Goal: Task Accomplishment & Management: Complete application form

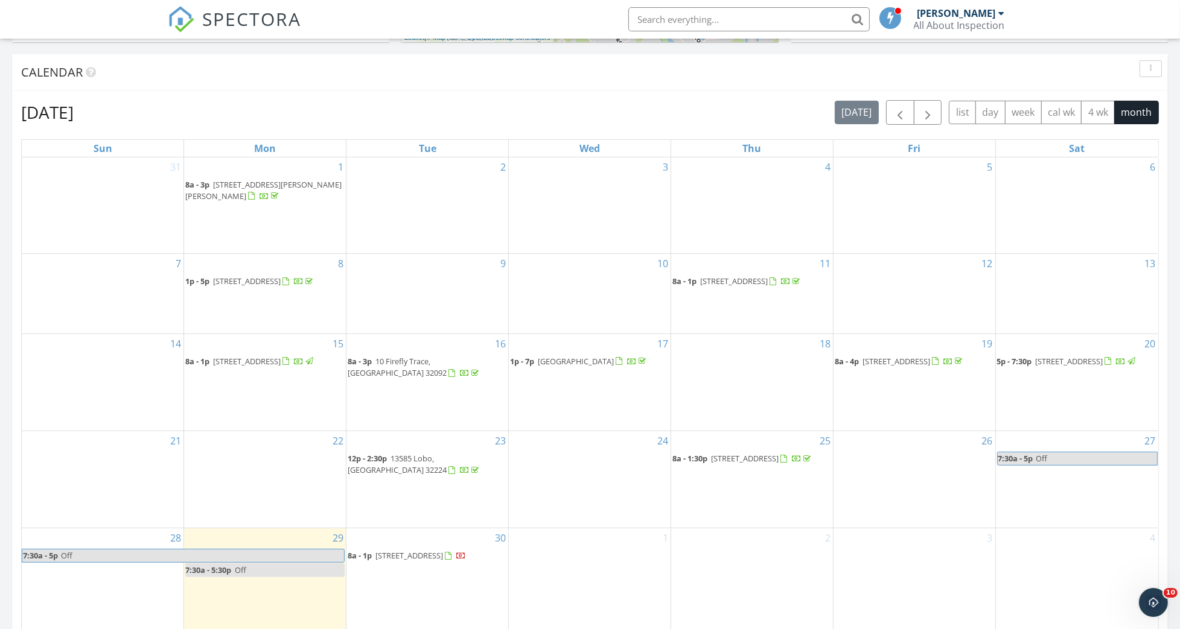
scroll to position [724, 0]
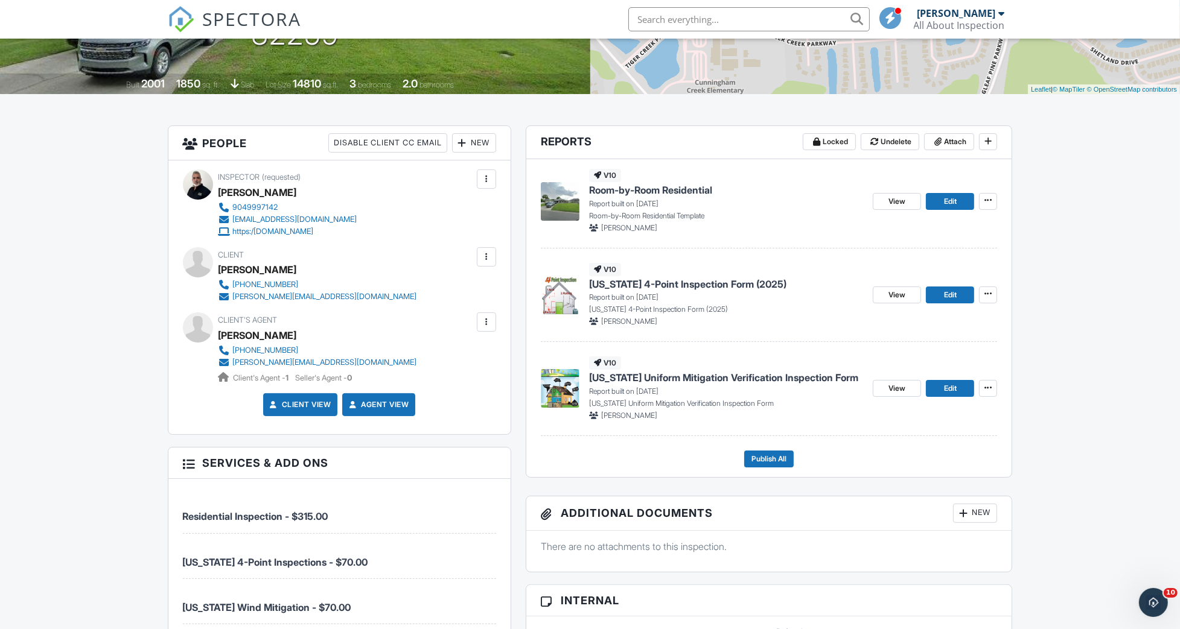
scroll to position [241, 0]
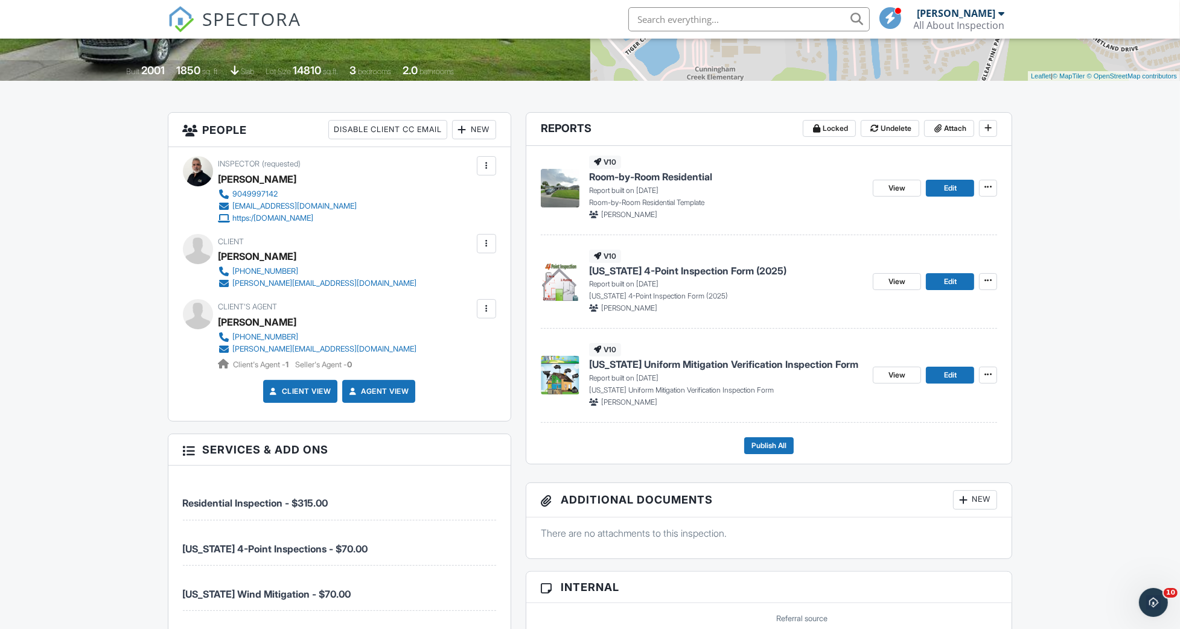
click at [621, 363] on span "Florida Uniform Mitigation Verification Inspection Form" at bounding box center [723, 364] width 269 height 13
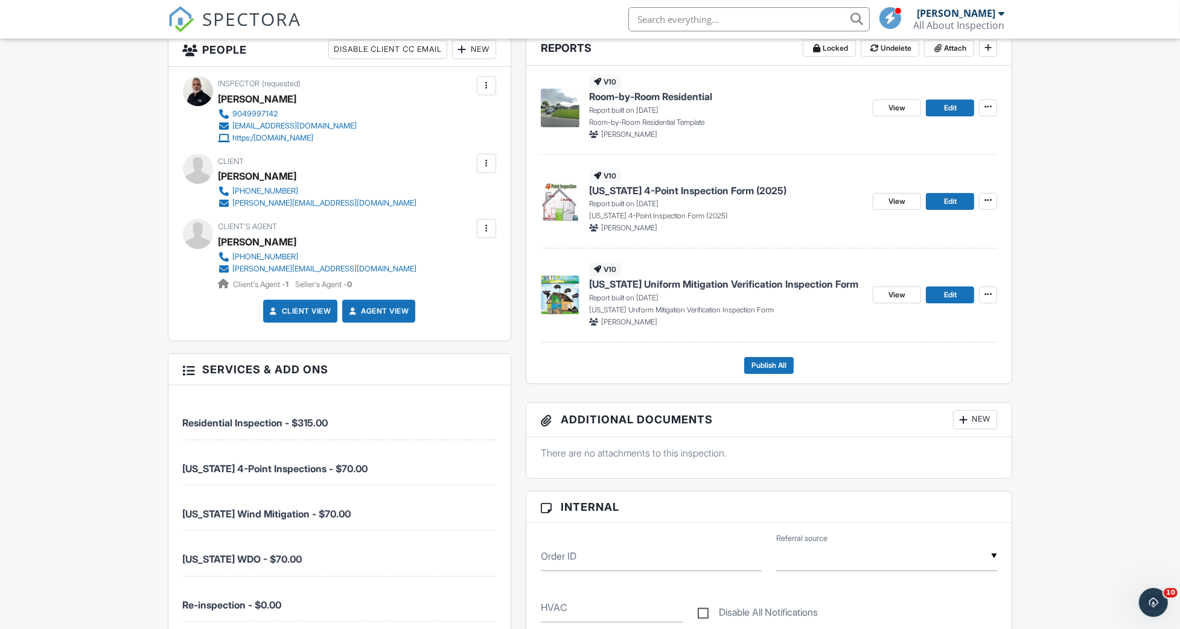
click at [703, 192] on span "Florida 4-Point Inspection Form (2025)" at bounding box center [687, 190] width 197 height 13
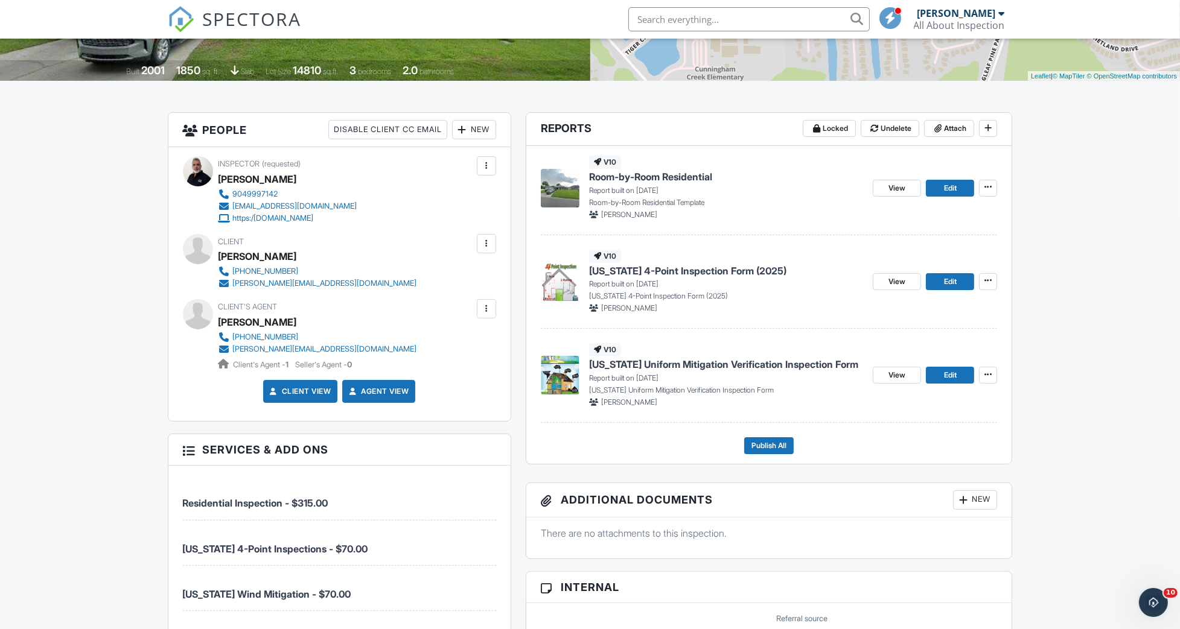
click at [564, 369] on img at bounding box center [560, 375] width 39 height 39
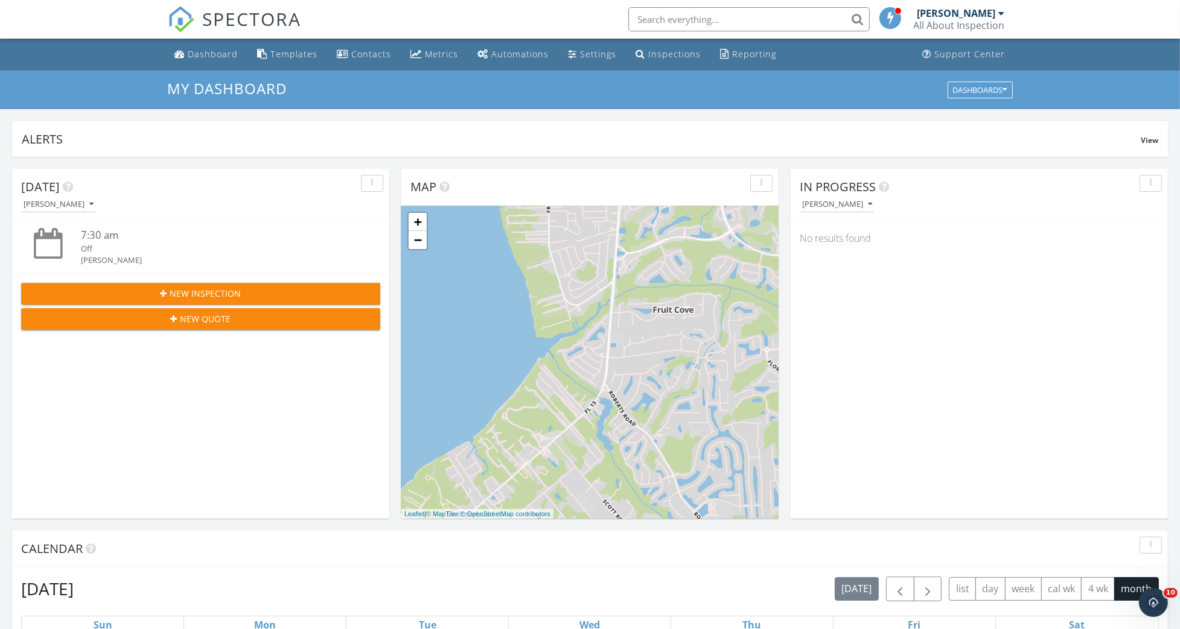
click at [221, 319] on span "New Quote" at bounding box center [205, 319] width 51 height 13
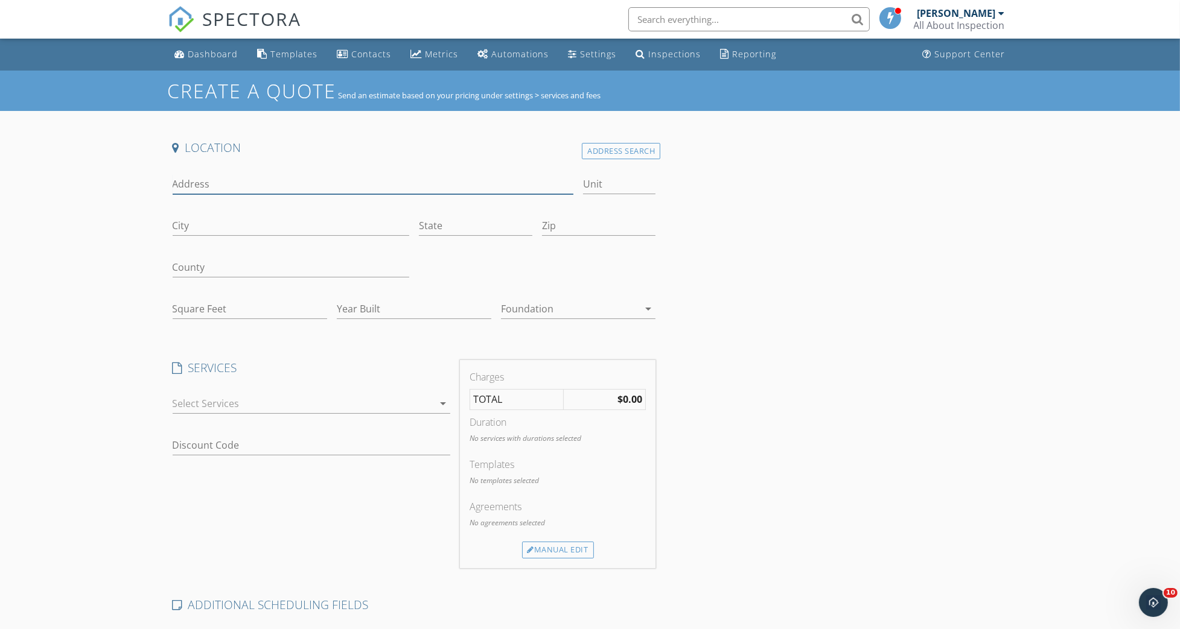
click at [221, 189] on input "Address" at bounding box center [373, 184] width 401 height 20
type input "1620 MT Vernon"
click at [247, 225] on input "City" at bounding box center [291, 226] width 237 height 20
type input "Jacksonville"
type input "FL"
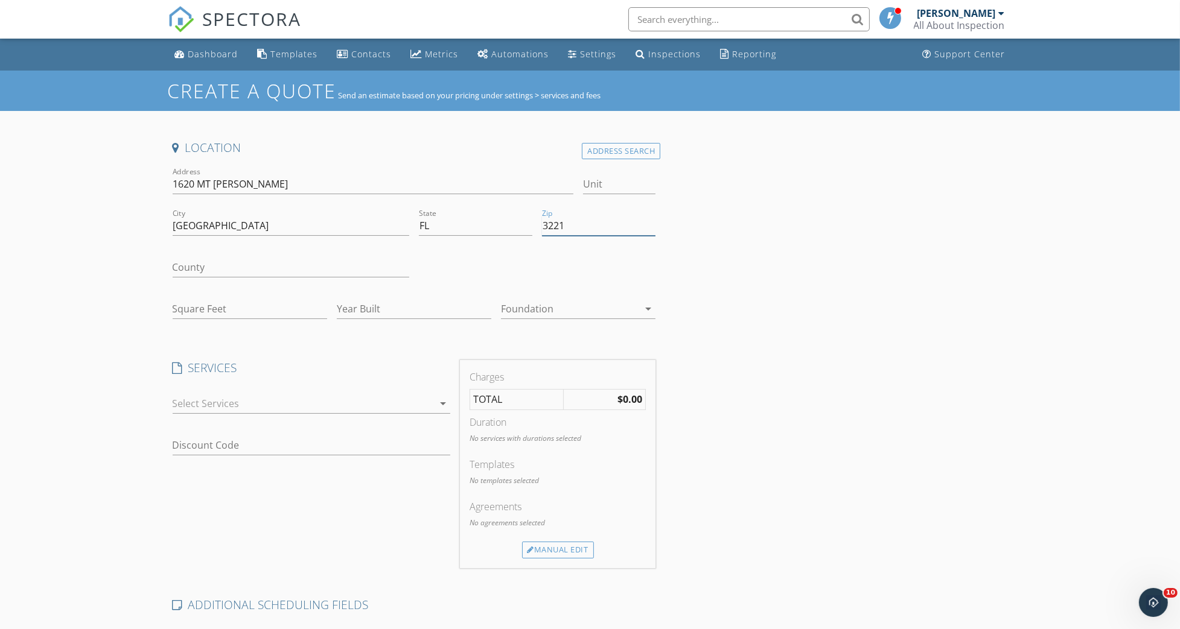
type input "32210"
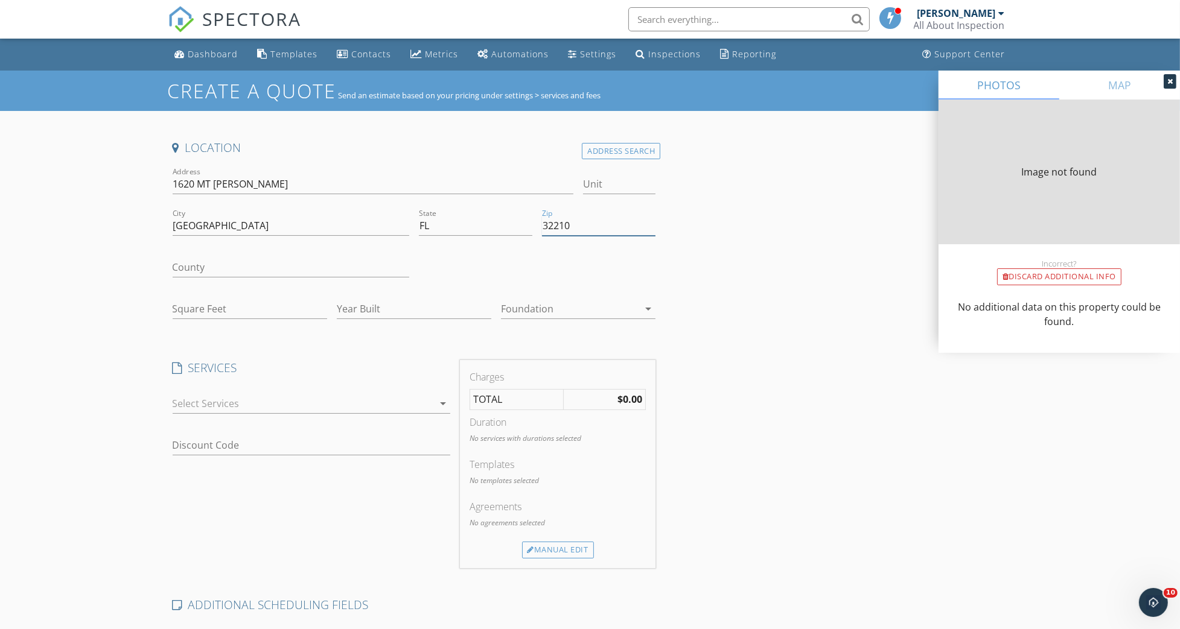
type input "2051"
type input "1962"
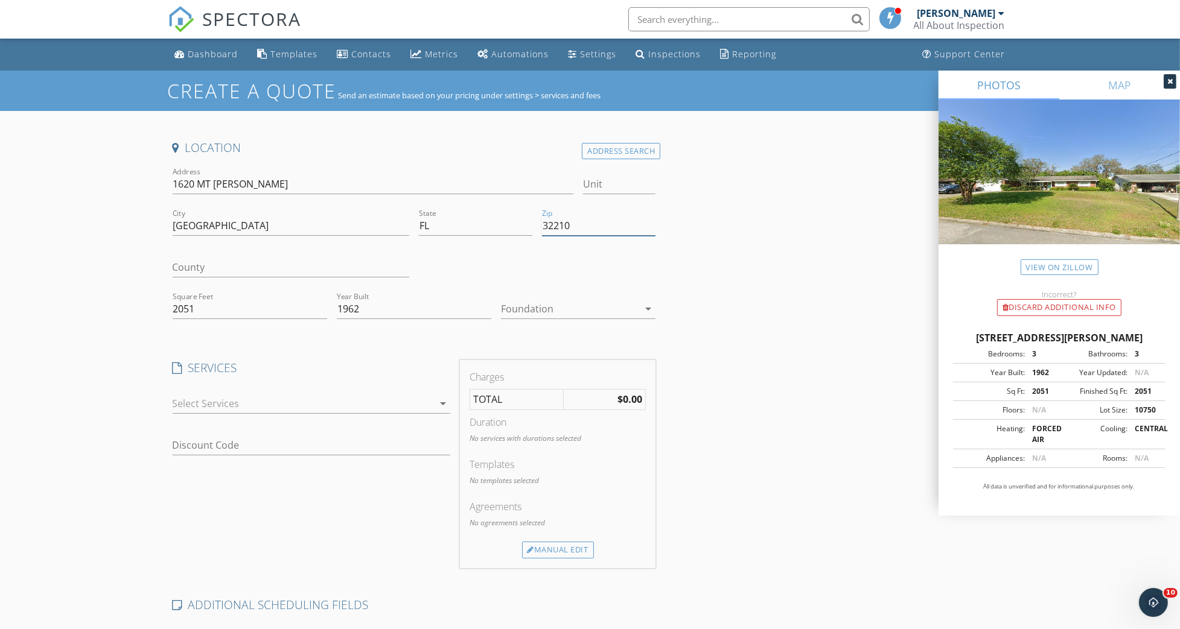
type input "32210"
click at [216, 257] on div "County" at bounding box center [291, 269] width 237 height 39
drag, startPoint x: 257, startPoint y: 180, endPoint x: 171, endPoint y: 180, distance: 85.1
click at [171, 180] on div "Address 1620 MT Vernon" at bounding box center [373, 186] width 411 height 42
click at [842, 295] on div "Location Address Search Address 1620 MT Vernon Unit City Jacksonville State FL …" at bounding box center [590, 505] width 845 height 730
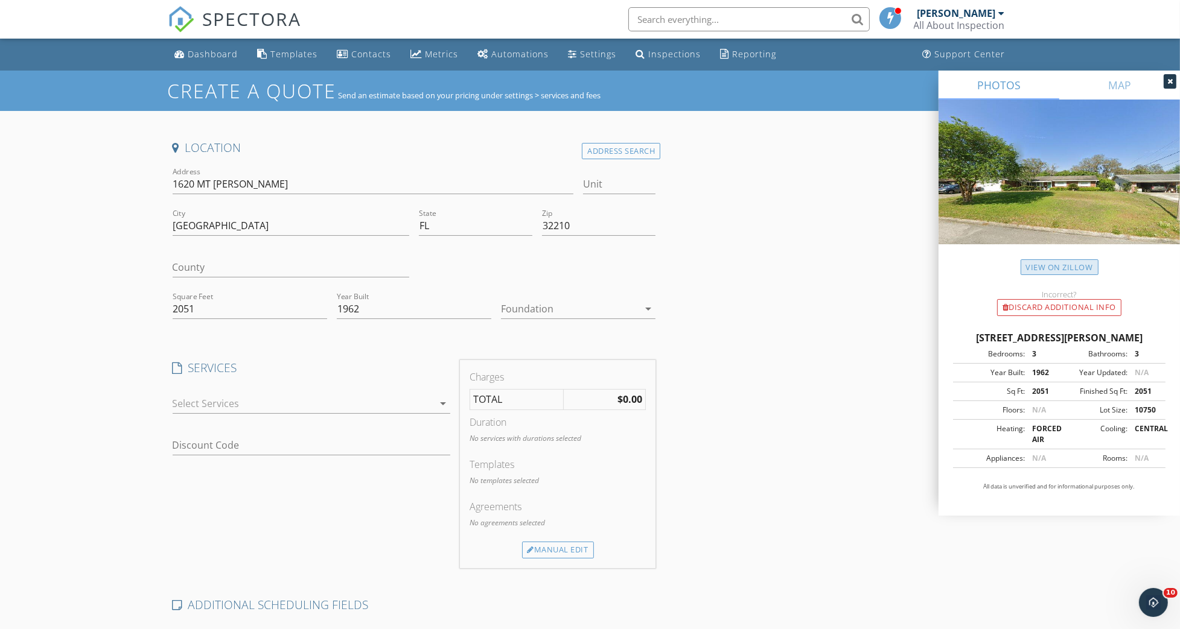
click at [1045, 268] on link "View on Zillow" at bounding box center [1060, 268] width 78 height 16
click at [647, 307] on icon "arrow_drop_down" at bounding box center [648, 309] width 14 height 14
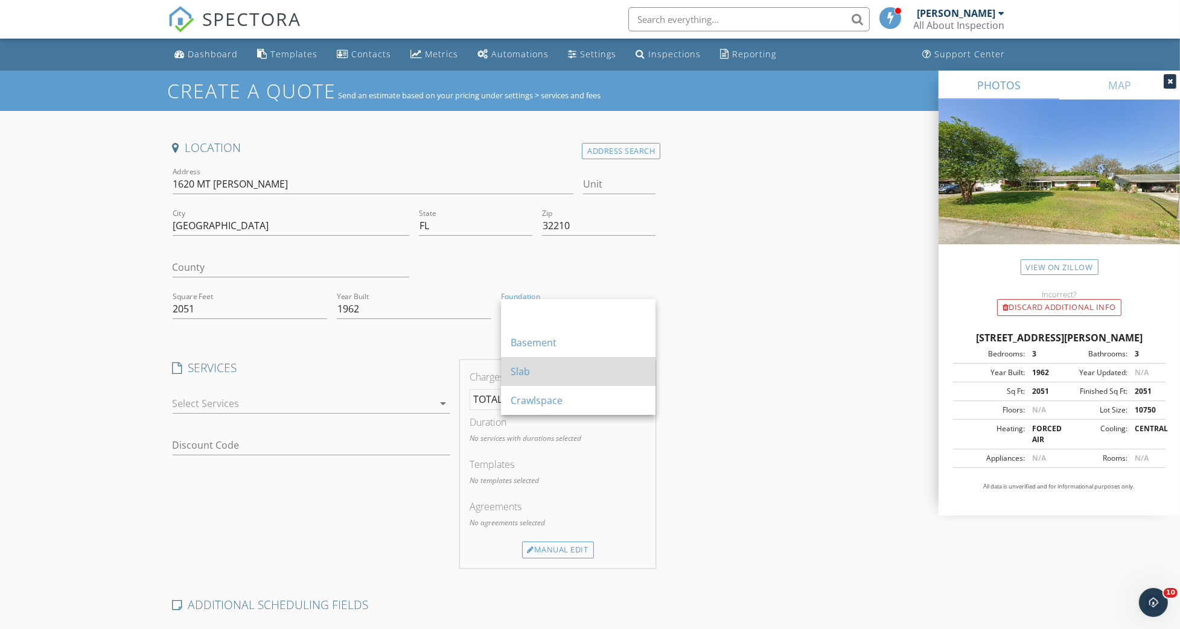
click at [529, 369] on div "Slab" at bounding box center [578, 372] width 135 height 14
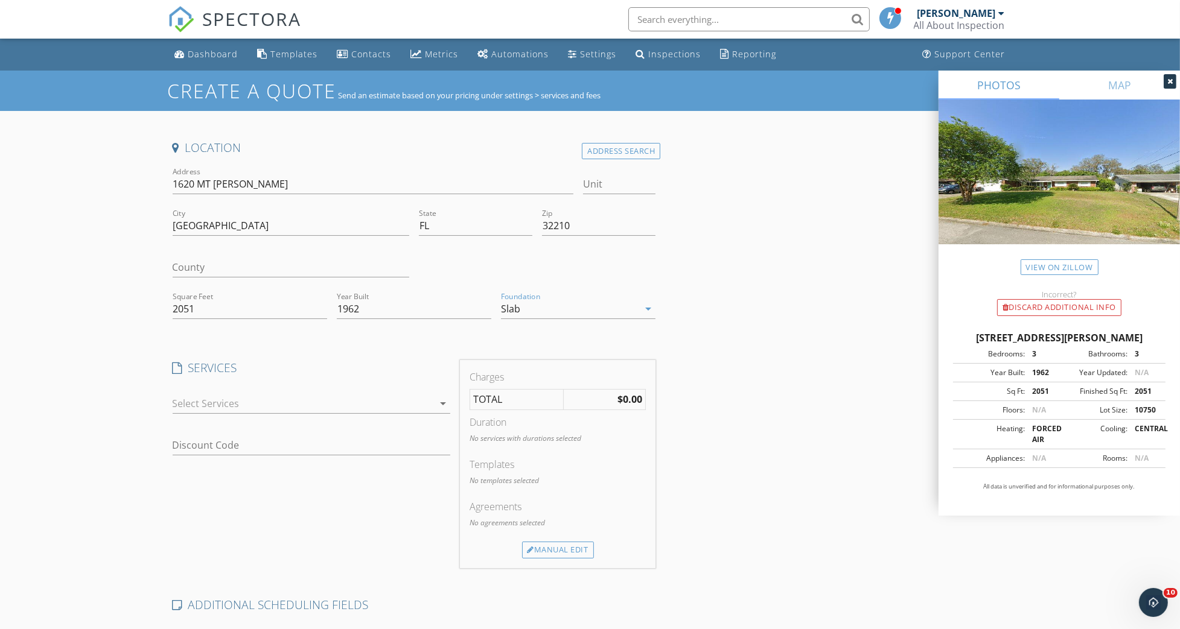
click at [443, 401] on icon "arrow_drop_down" at bounding box center [443, 404] width 14 height 14
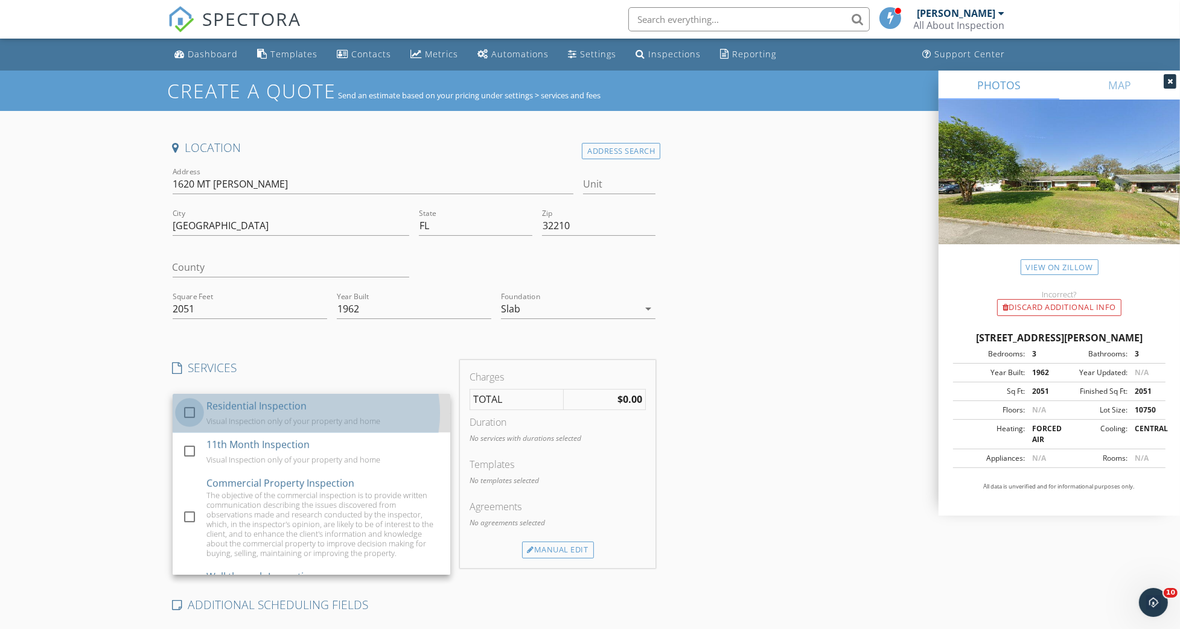
click at [191, 412] on div at bounding box center [189, 412] width 21 height 21
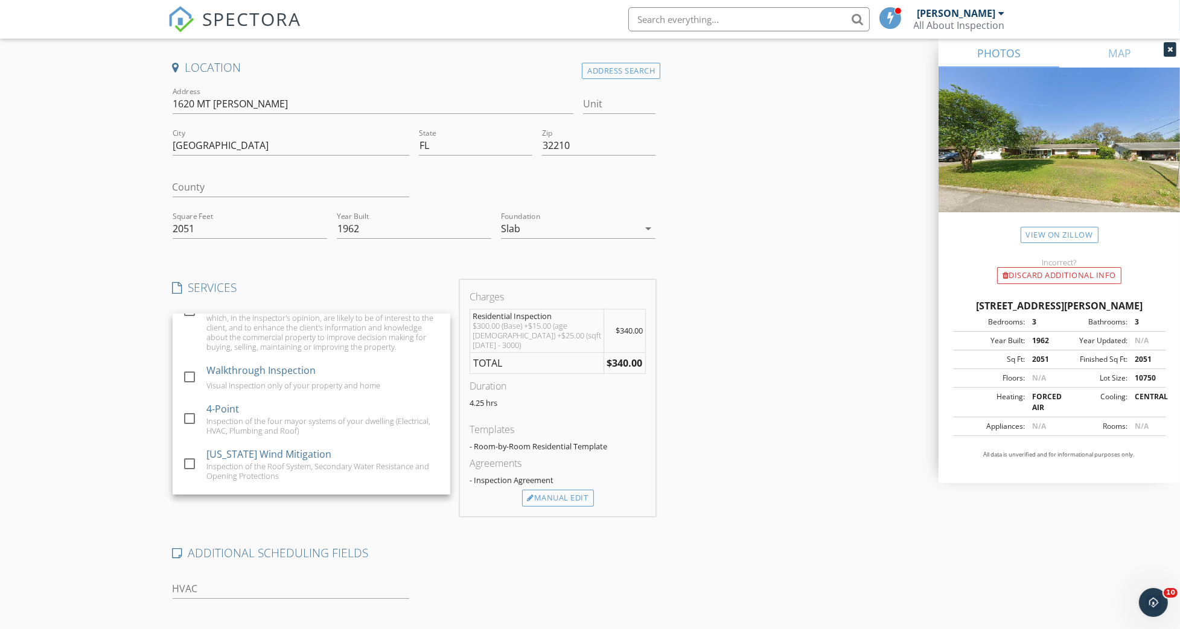
scroll to position [26, 0]
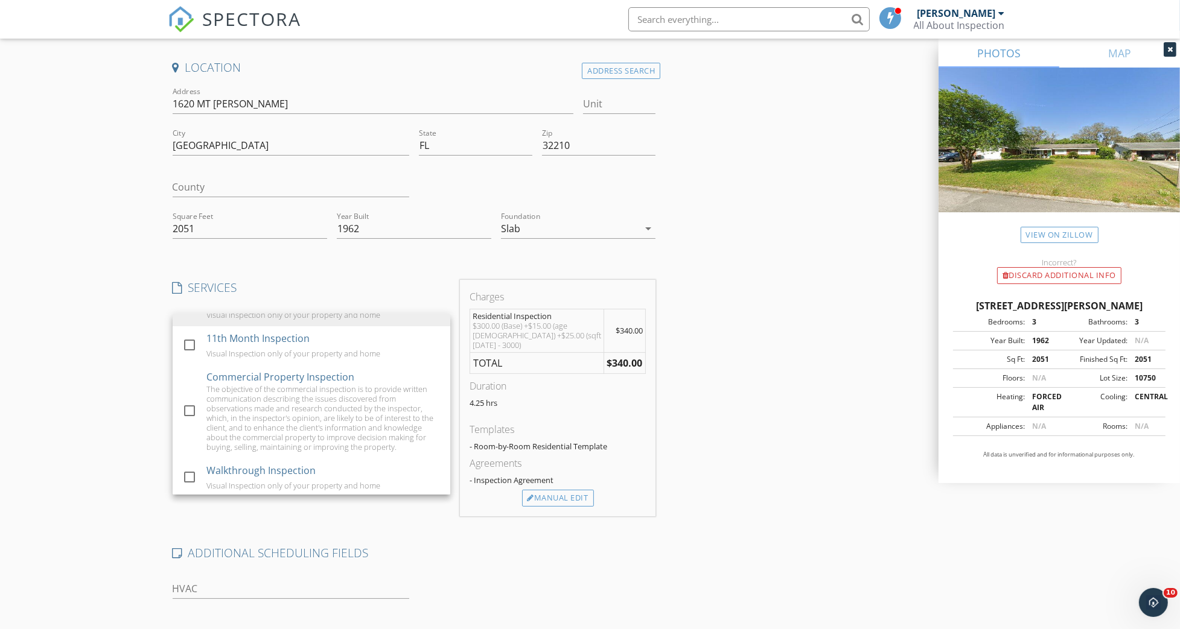
click at [855, 325] on div "Location Address Search Address 1620 MT Vernon Unit City Jacksonville State FL …" at bounding box center [590, 439] width 845 height 759
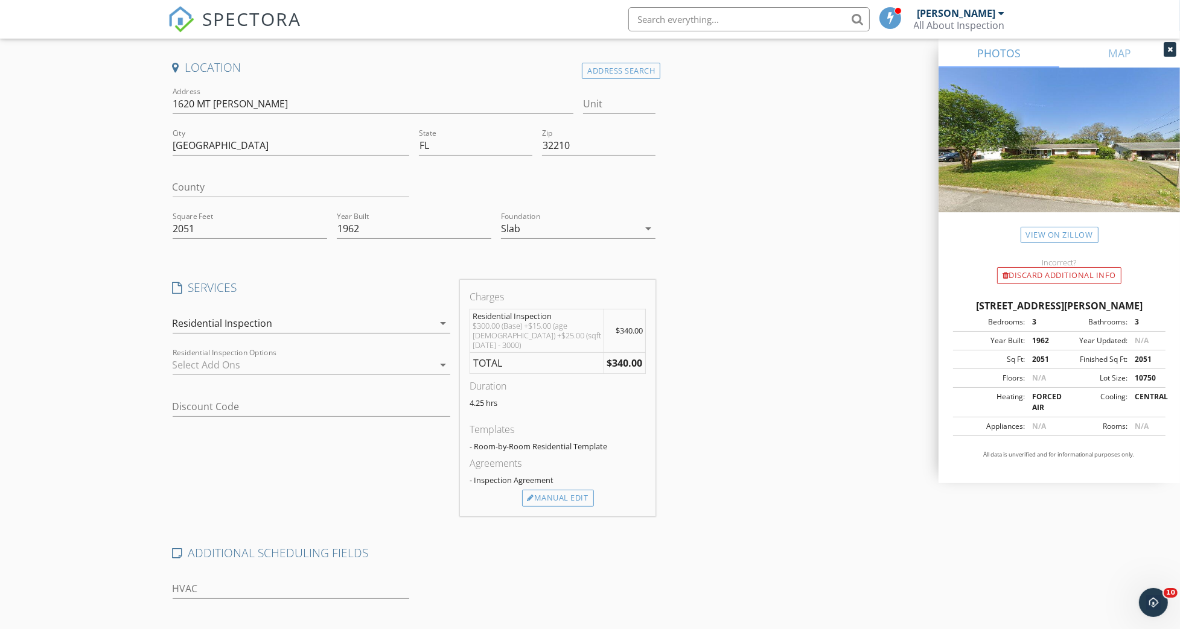
click at [445, 365] on icon "arrow_drop_down" at bounding box center [443, 365] width 14 height 14
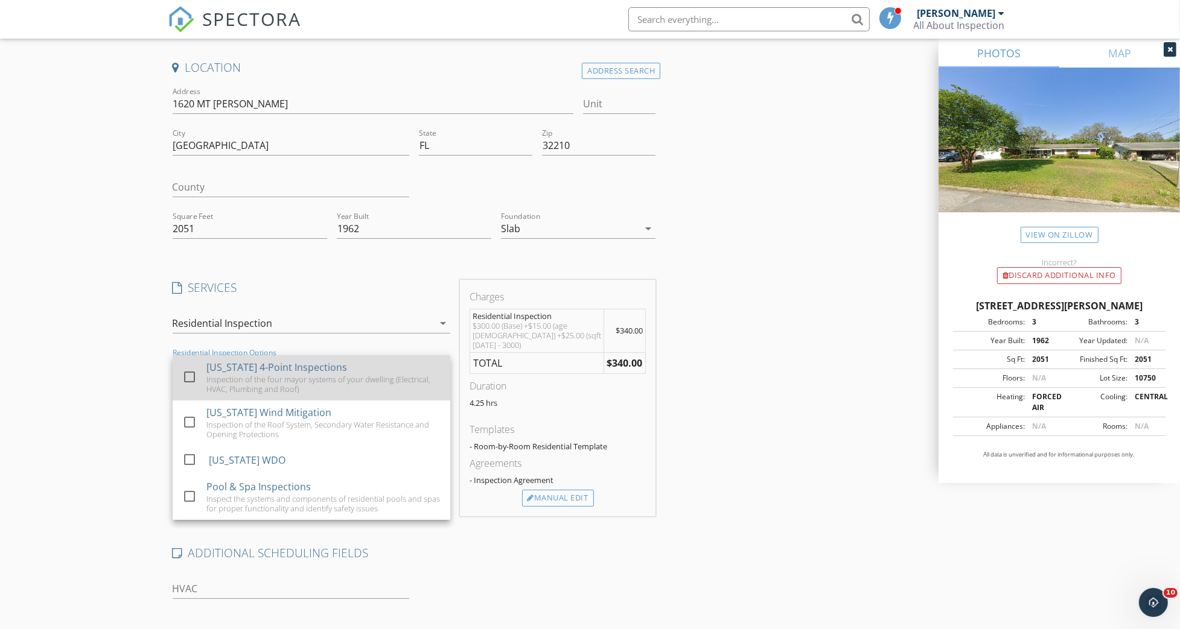
click at [184, 375] on div at bounding box center [189, 377] width 21 height 21
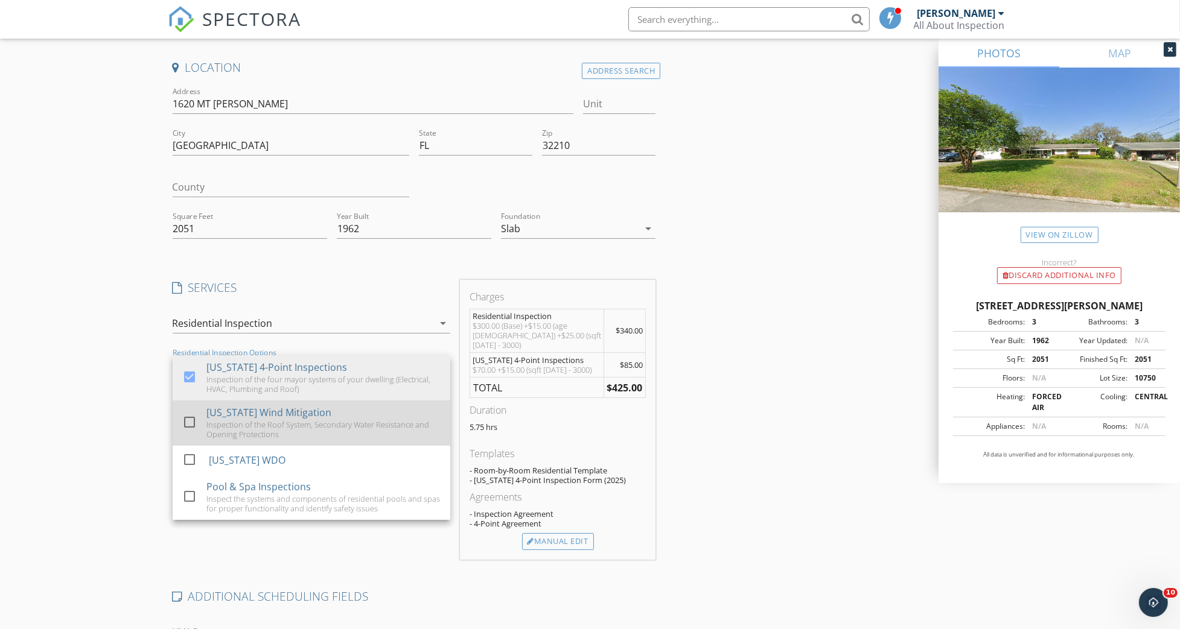
click at [187, 410] on div "check_box_outline_blank" at bounding box center [191, 423] width 19 height 27
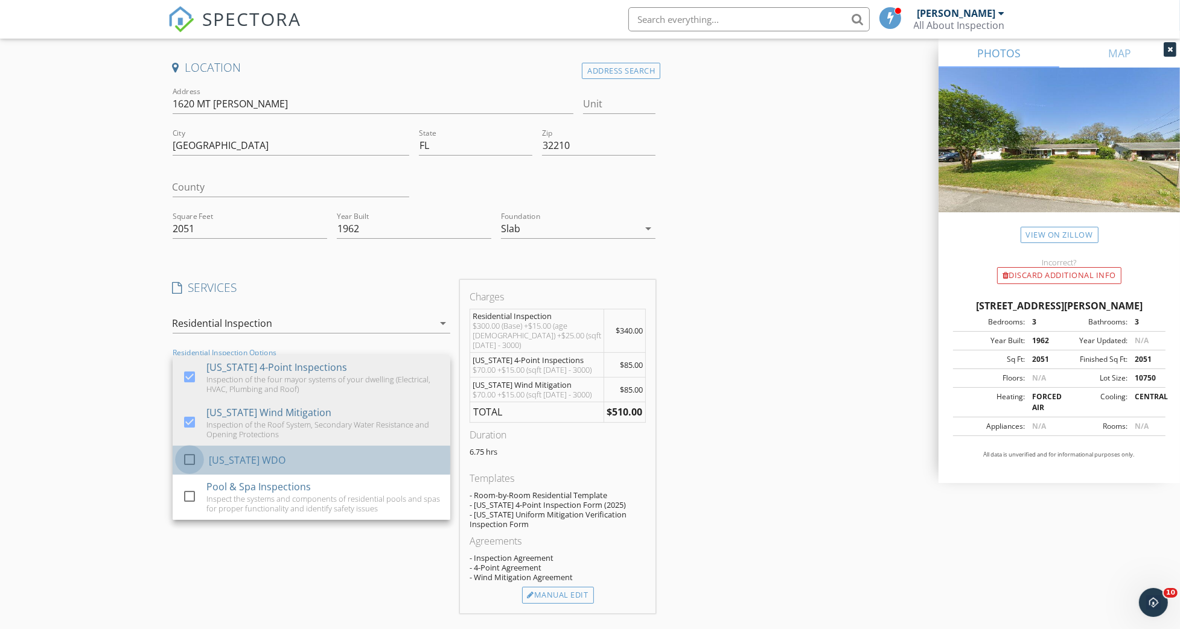
click at [191, 460] on div at bounding box center [189, 459] width 21 height 21
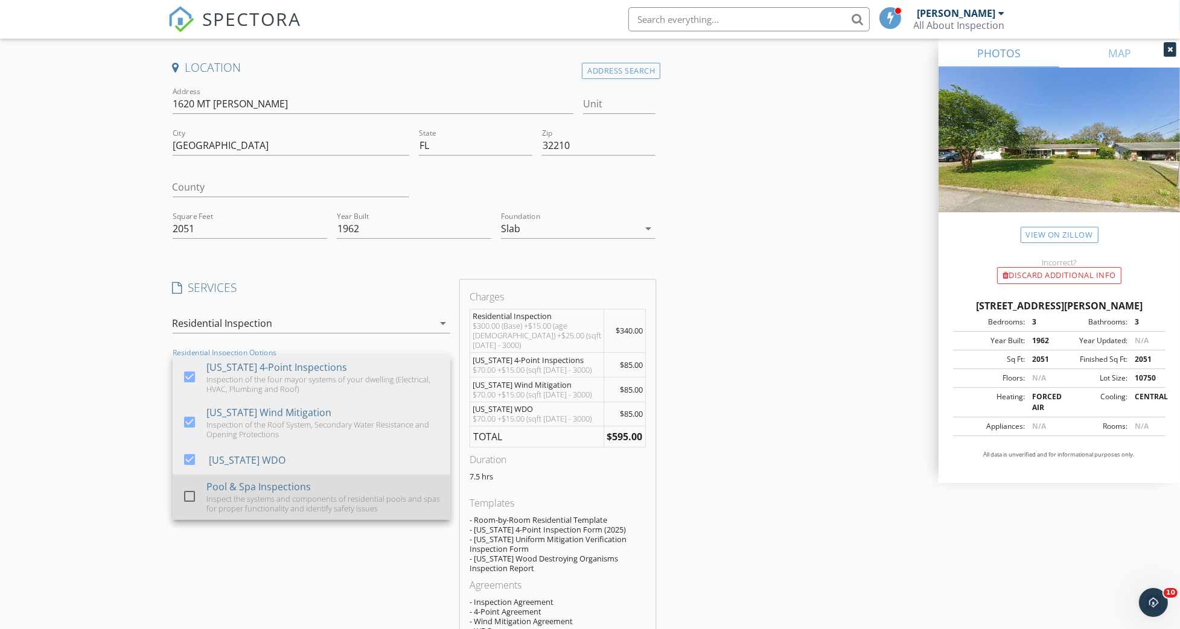
click at [190, 497] on div at bounding box center [189, 496] width 21 height 21
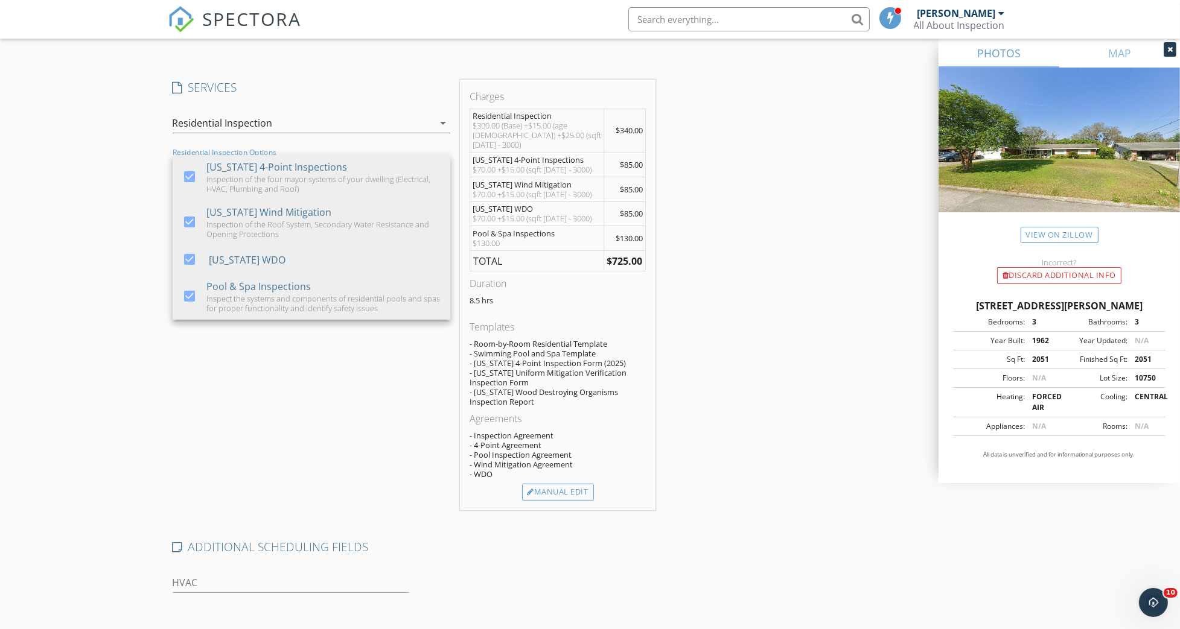
scroll to position [322, 0]
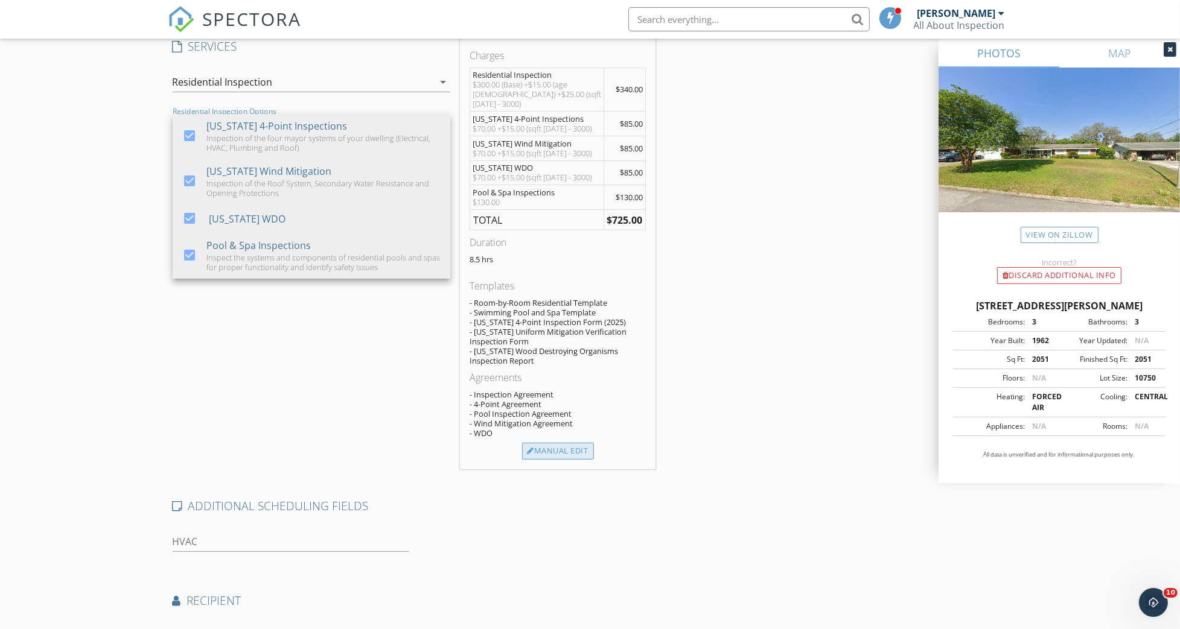
click at [562, 443] on div "Manual Edit" at bounding box center [558, 451] width 72 height 17
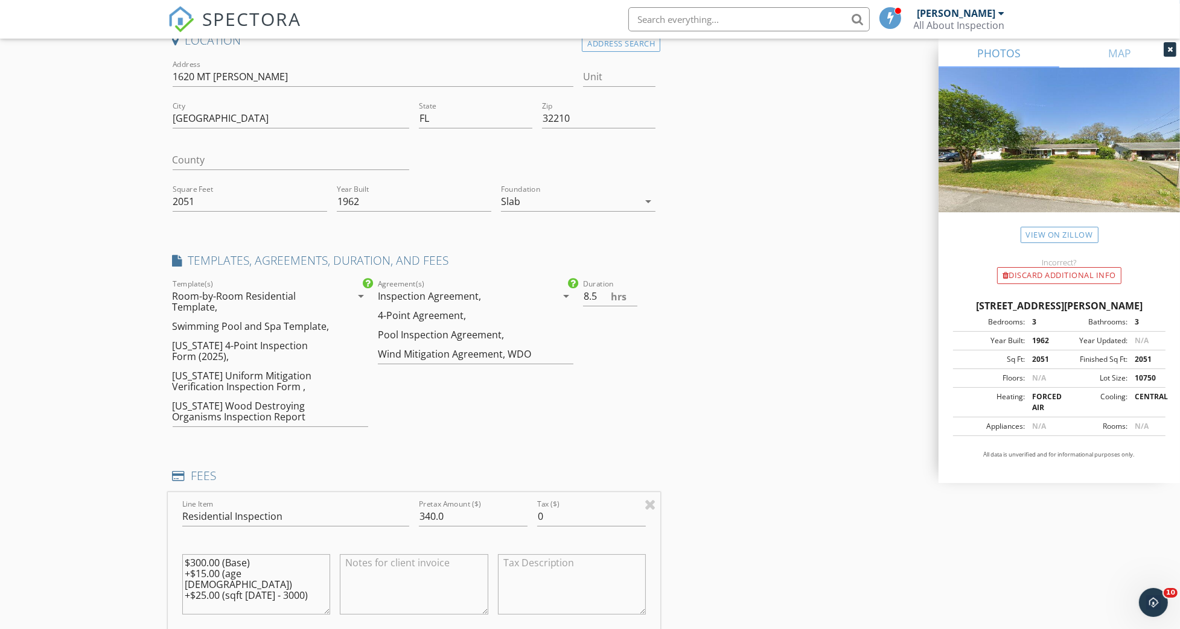
scroll to position [80, 0]
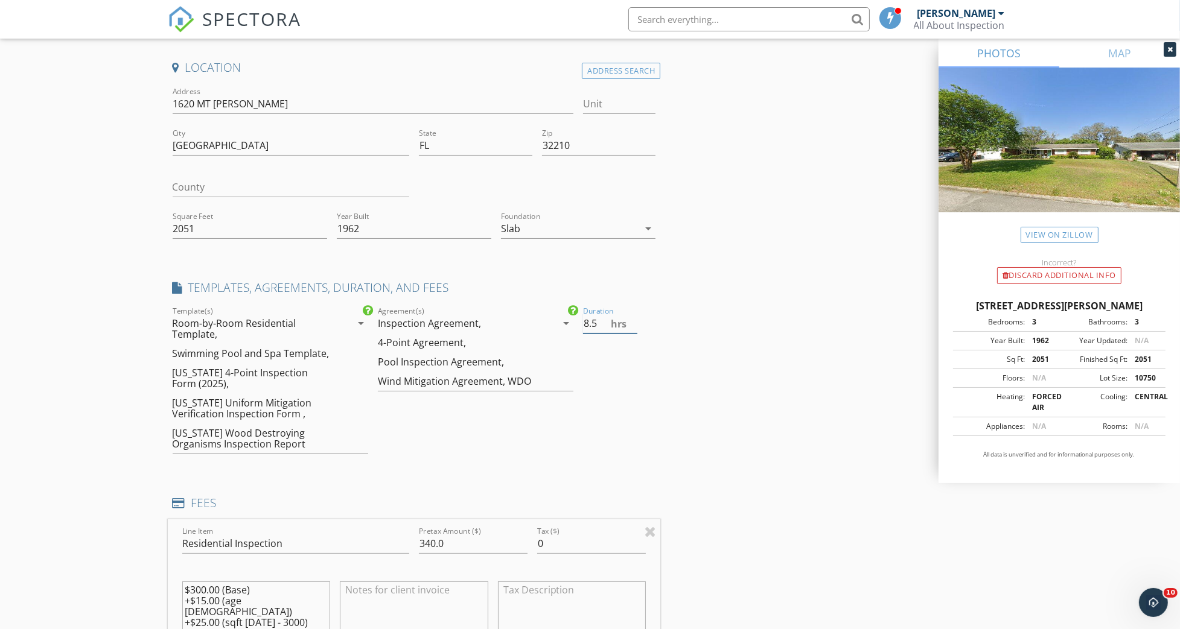
drag, startPoint x: 603, startPoint y: 323, endPoint x: 590, endPoint y: 325, distance: 12.9
click at [590, 325] on input "8.5" at bounding box center [610, 324] width 54 height 20
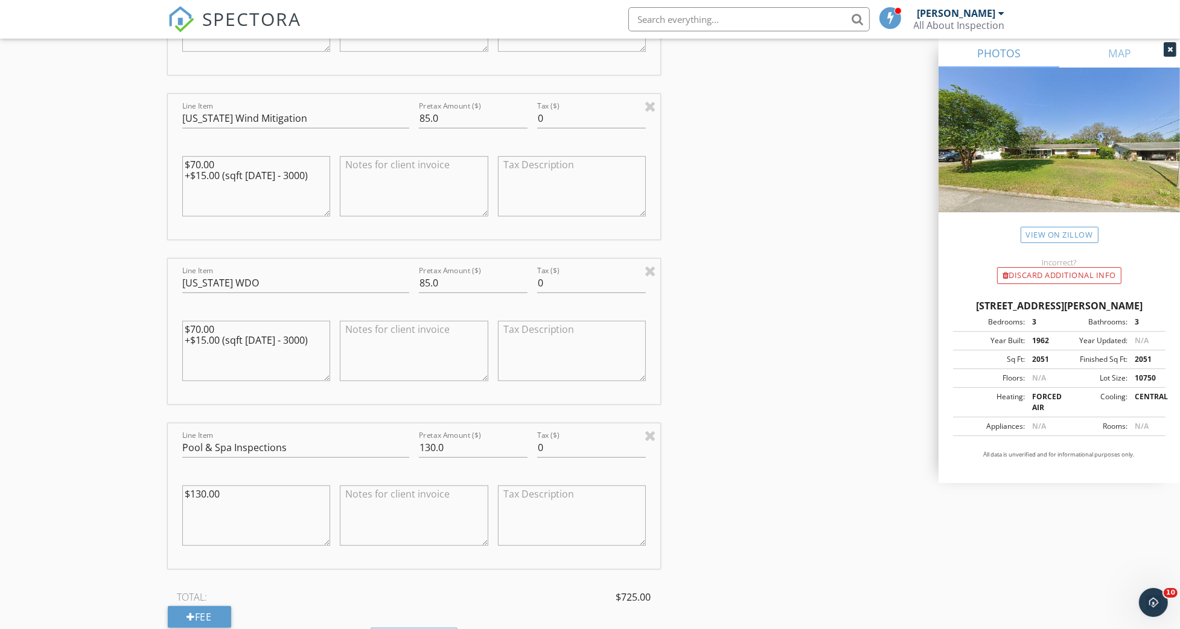
scroll to position [885, 0]
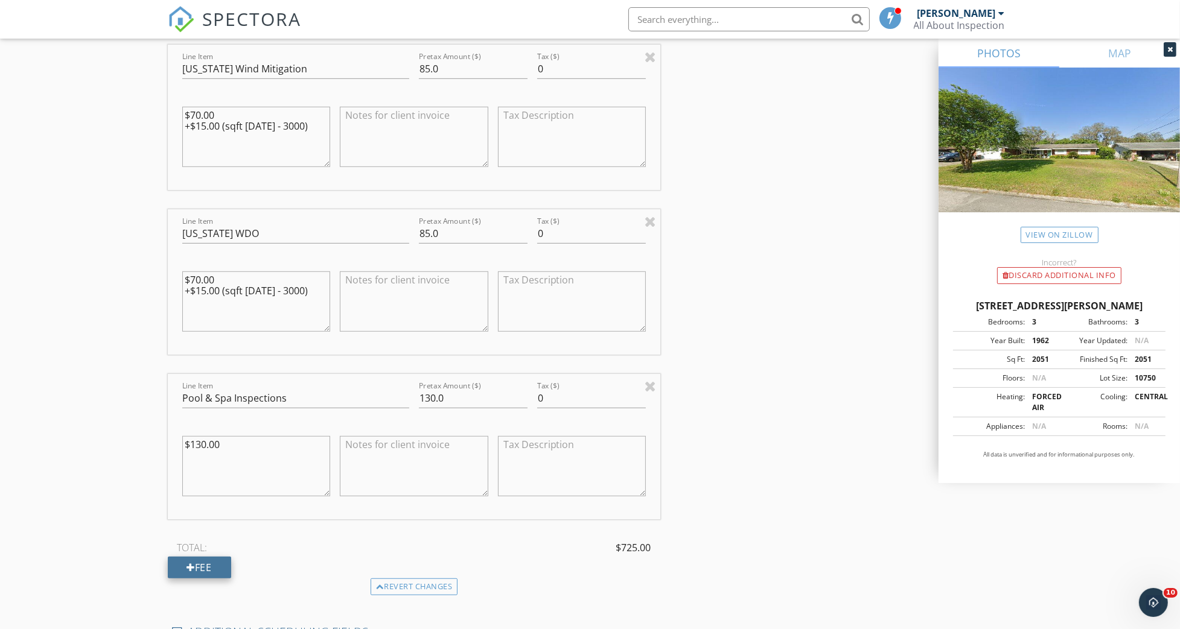
type input "8"
click at [193, 564] on div at bounding box center [191, 568] width 8 height 10
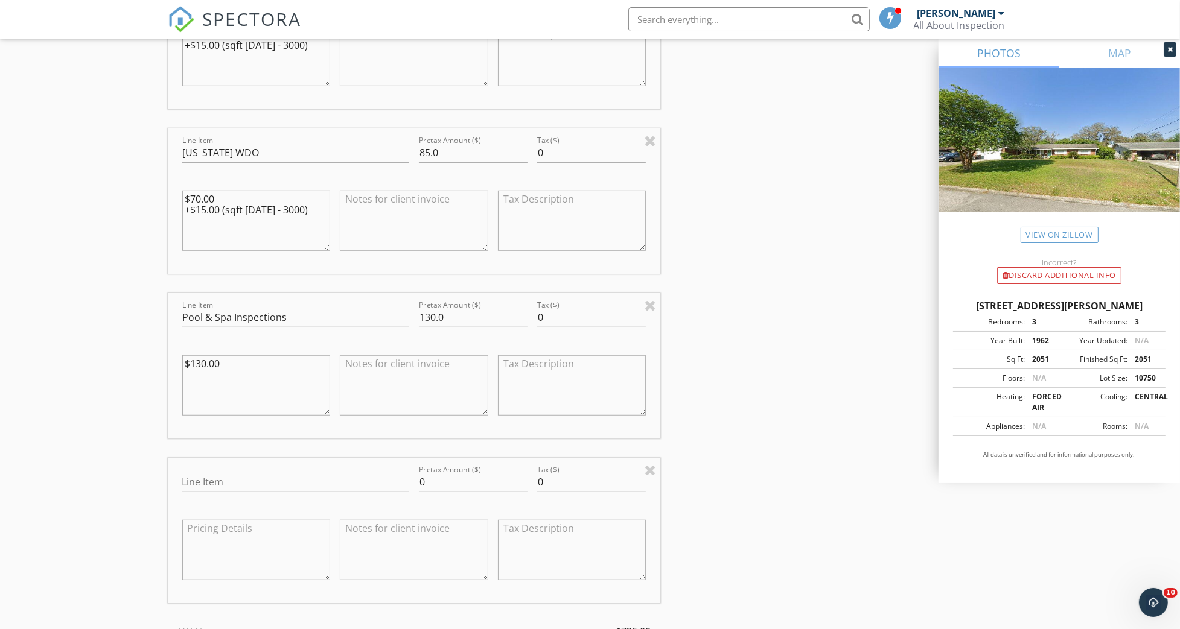
click at [365, 381] on textarea at bounding box center [414, 385] width 148 height 60
click at [249, 487] on input "Line Item" at bounding box center [295, 483] width 227 height 20
type input "Re-inspection"
click at [223, 534] on textarea at bounding box center [256, 550] width 148 height 60
type textarea "Free"
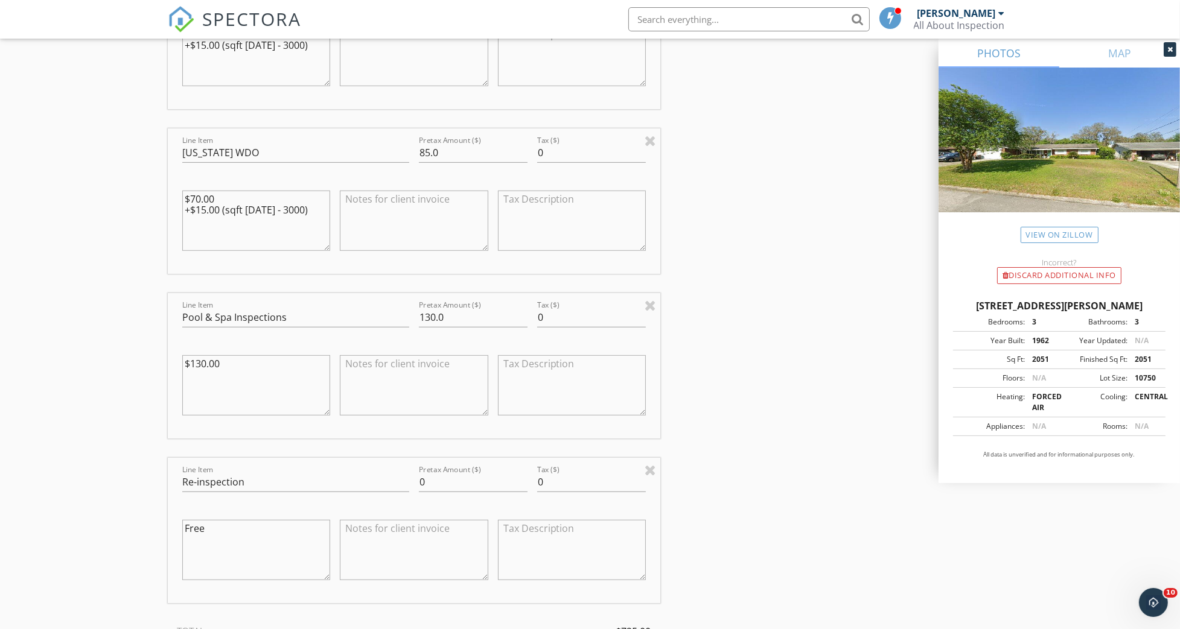
click at [363, 533] on textarea at bounding box center [414, 550] width 148 height 60
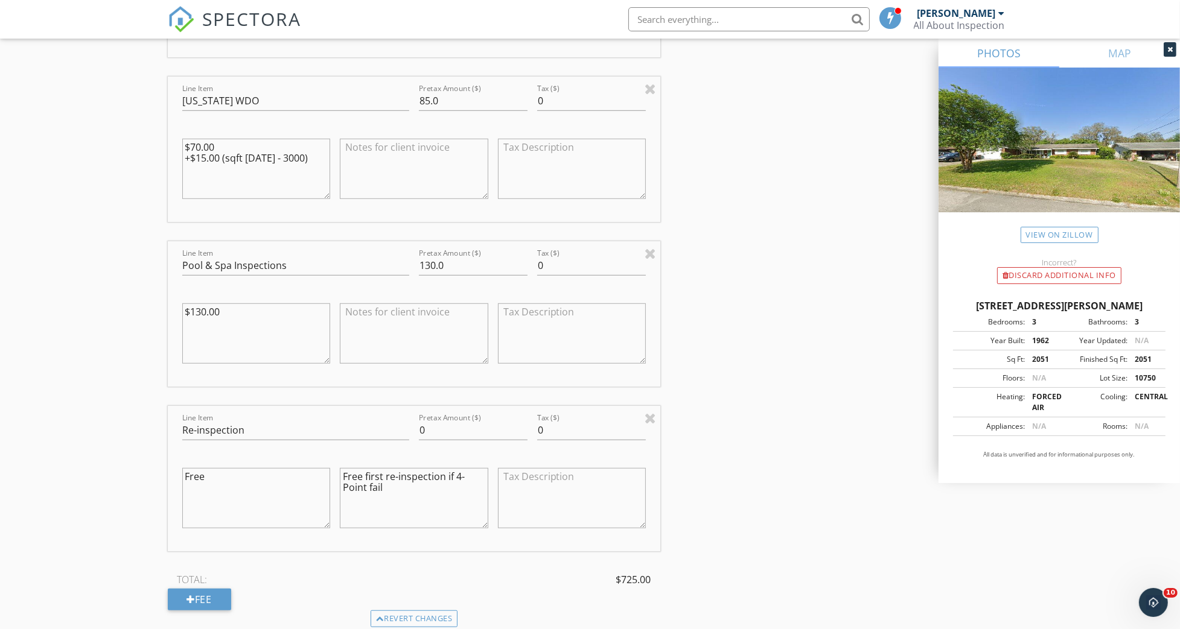
scroll to position [1046, 0]
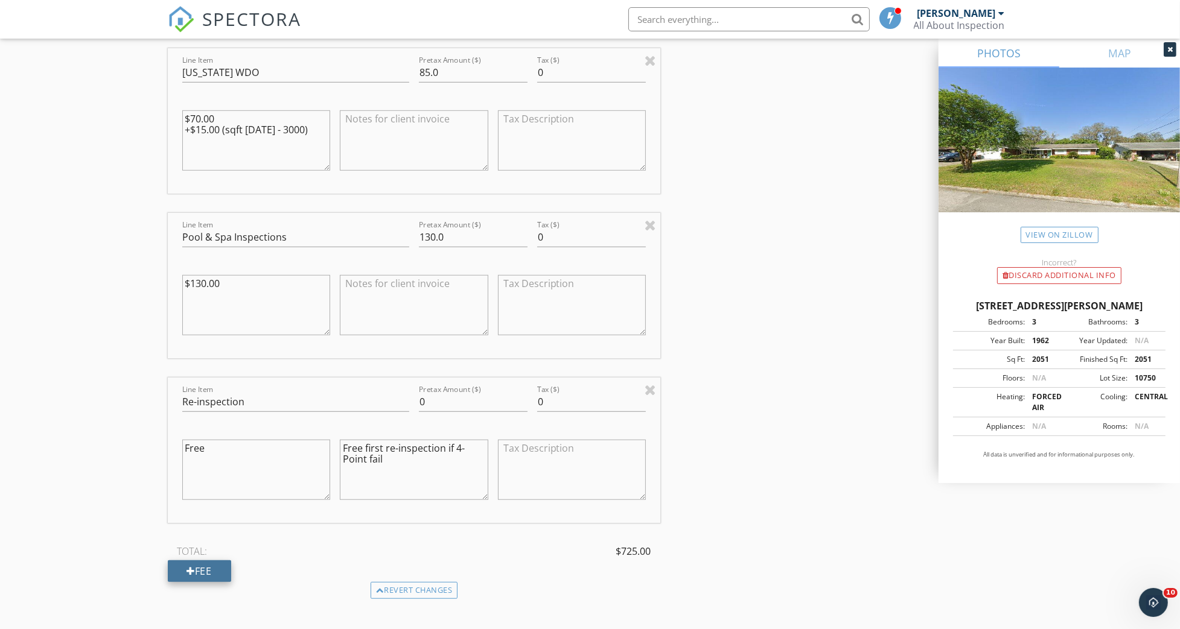
type textarea "Free first re-inspection if 4-Point fail"
click at [208, 570] on div "Fee" at bounding box center [199, 572] width 63 height 22
click at [216, 563] on input "Line Item" at bounding box center [295, 567] width 227 height 20
type input "Infrared Camera Inspection"
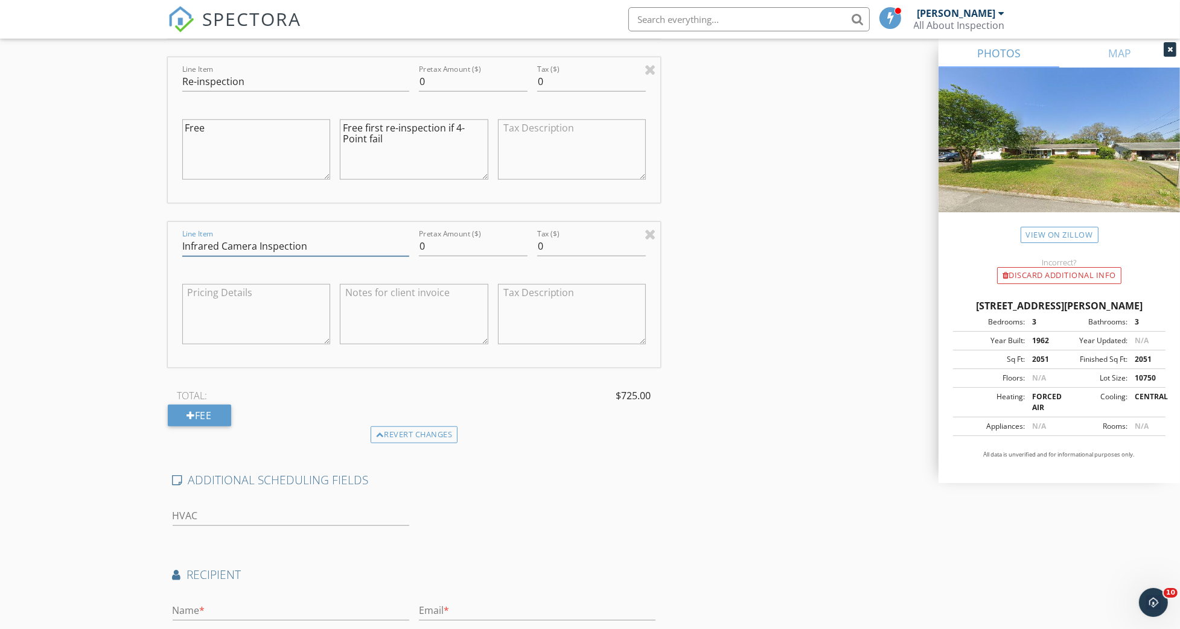
scroll to position [1368, 0]
click at [228, 312] on textarea at bounding box center [256, 313] width 148 height 60
type textarea "Included"
click at [355, 296] on textarea at bounding box center [414, 313] width 148 height 60
type textarea "Included"
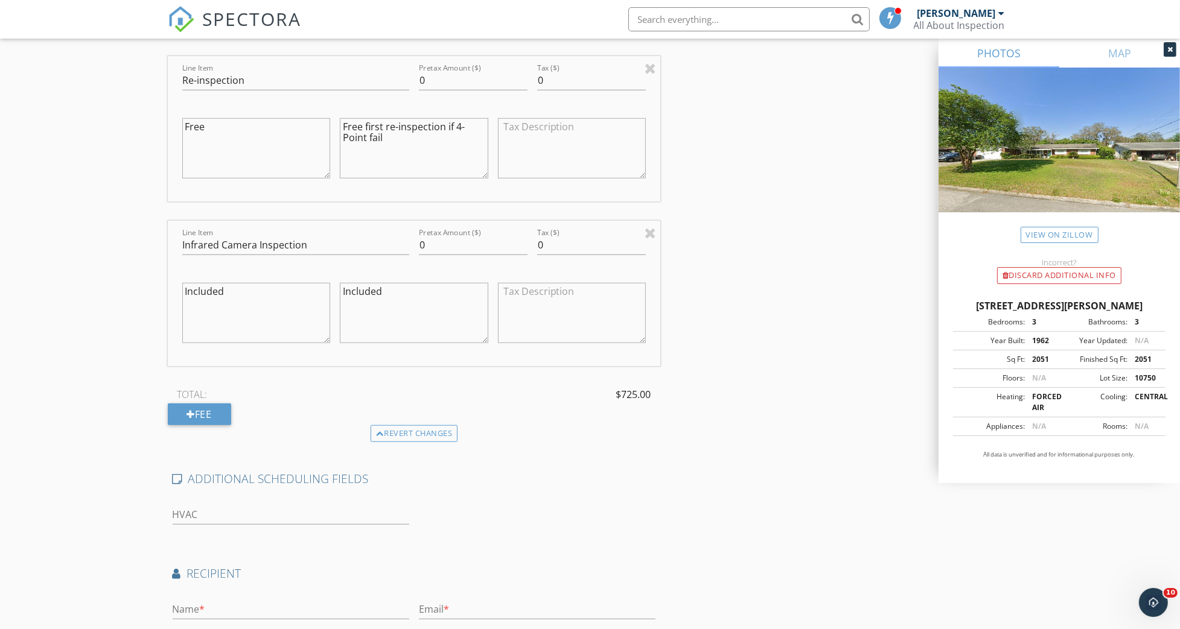
click at [631, 499] on div "ADDITIONAL SCHEDULING FIELDS HVAC" at bounding box center [414, 504] width 493 height 66
click at [215, 418] on div "Fee" at bounding box center [199, 415] width 63 height 22
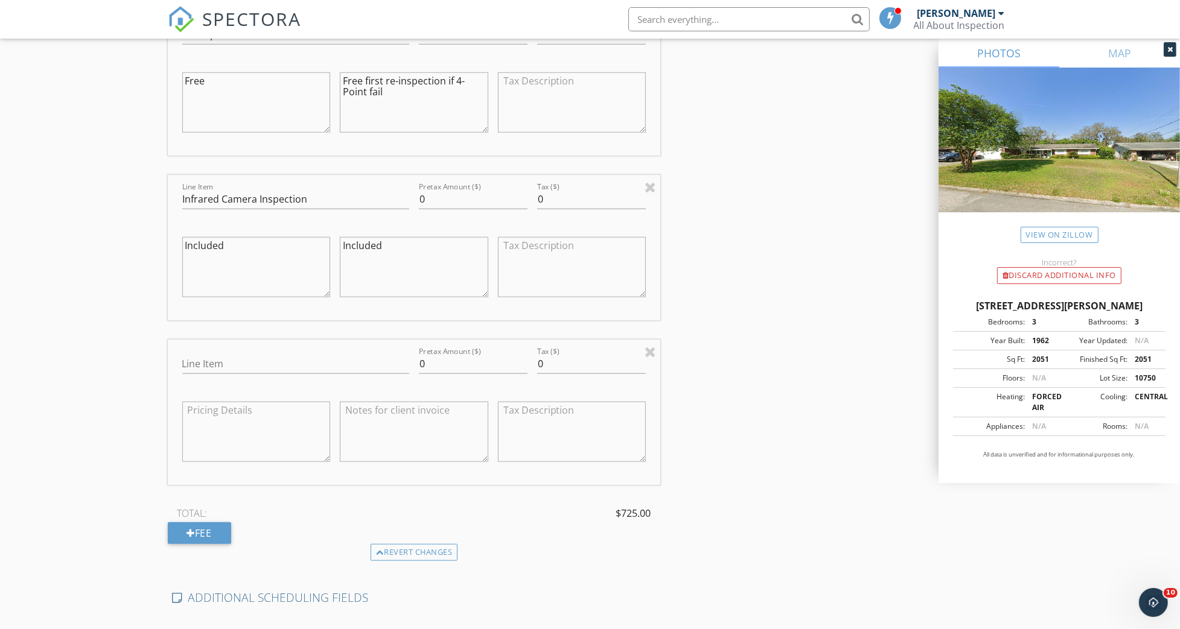
scroll to position [1354, 0]
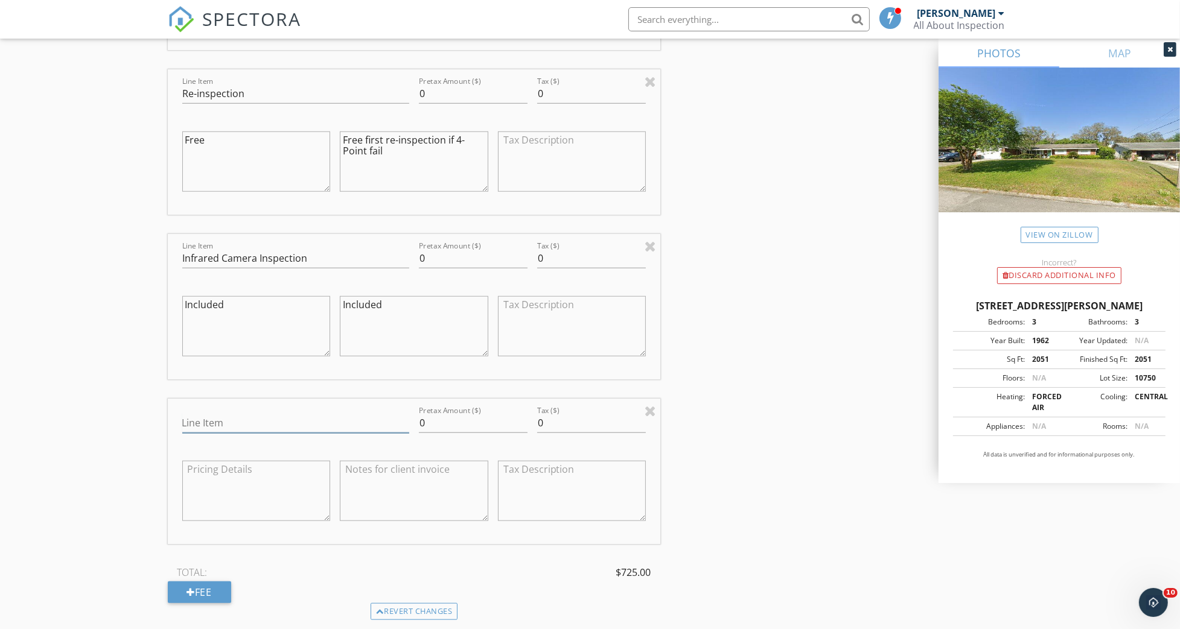
click at [205, 418] on input "Line Item" at bounding box center [295, 423] width 227 height 20
type input "Whole Package Discount"
click at [355, 471] on textarea at bounding box center [414, 491] width 148 height 60
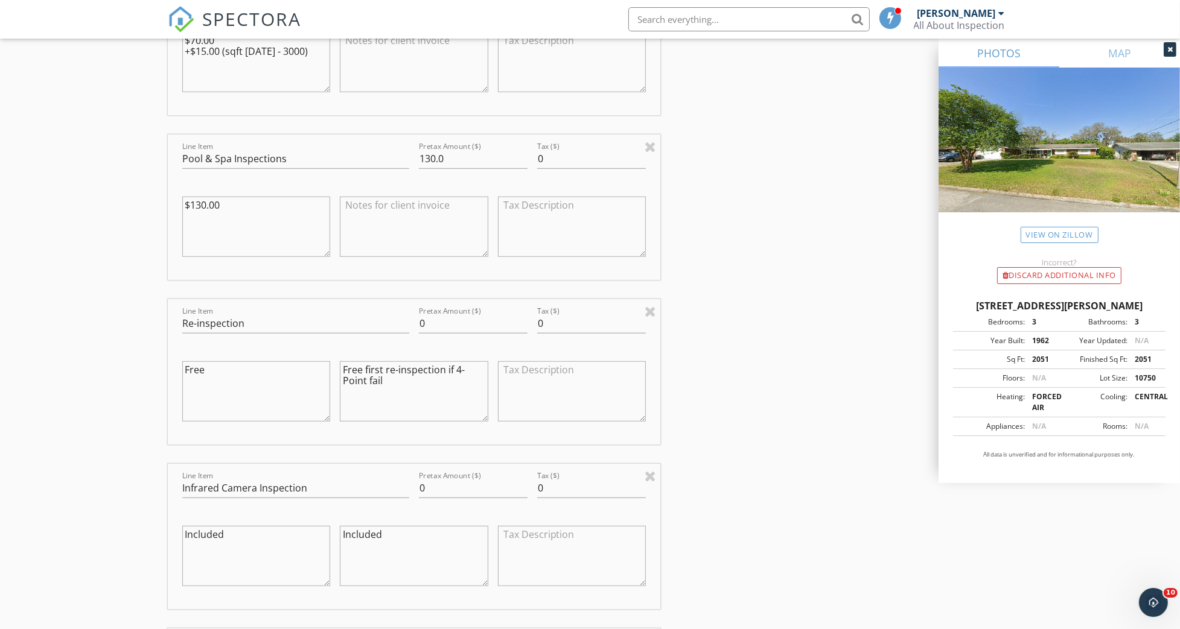
scroll to position [1032, 0]
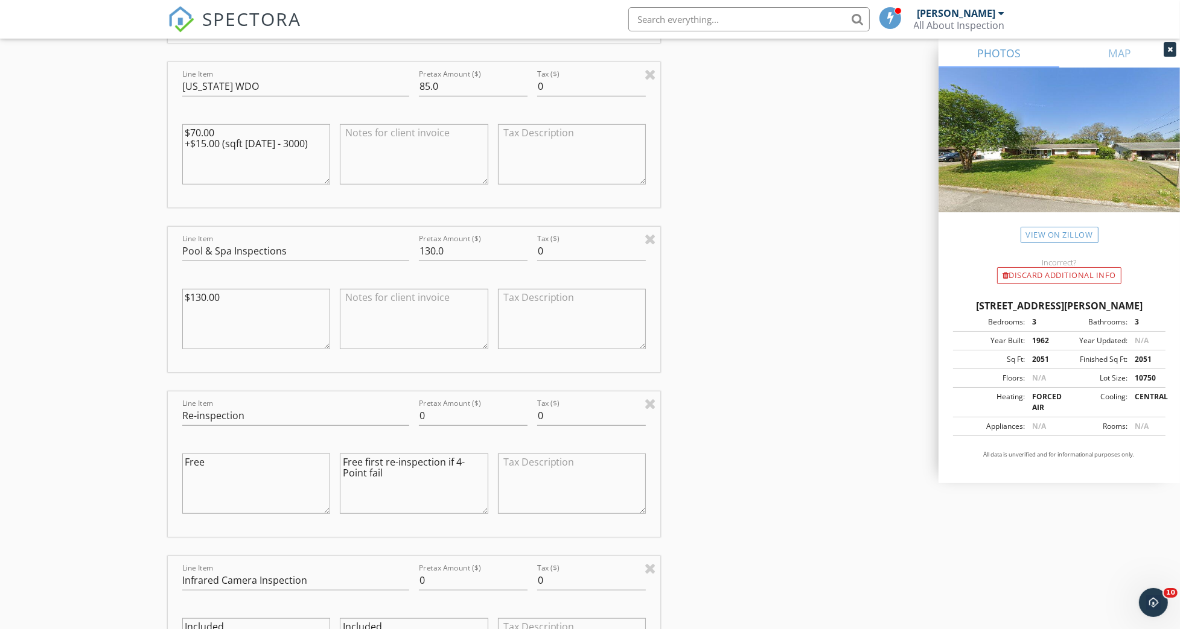
type textarea "$725"
click at [373, 308] on textarea at bounding box center [414, 319] width 148 height 60
type textarea "Free"
drag, startPoint x: 433, startPoint y: 249, endPoint x: 421, endPoint y: 252, distance: 12.3
click at [421, 252] on input "130.0" at bounding box center [473, 251] width 109 height 20
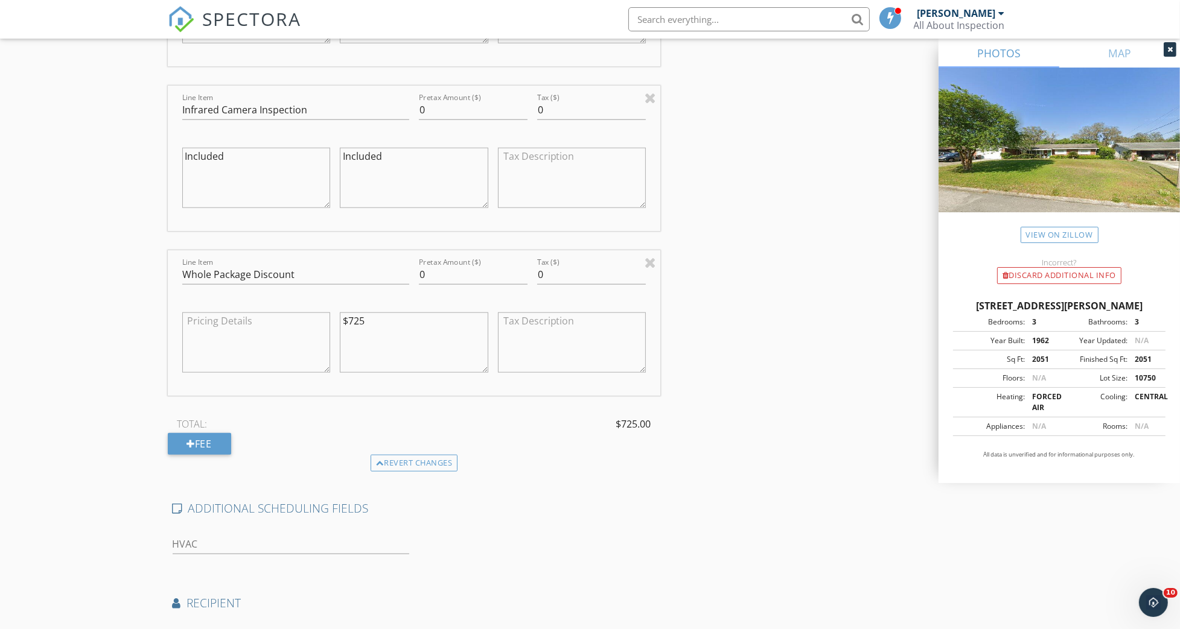
scroll to position [1515, 0]
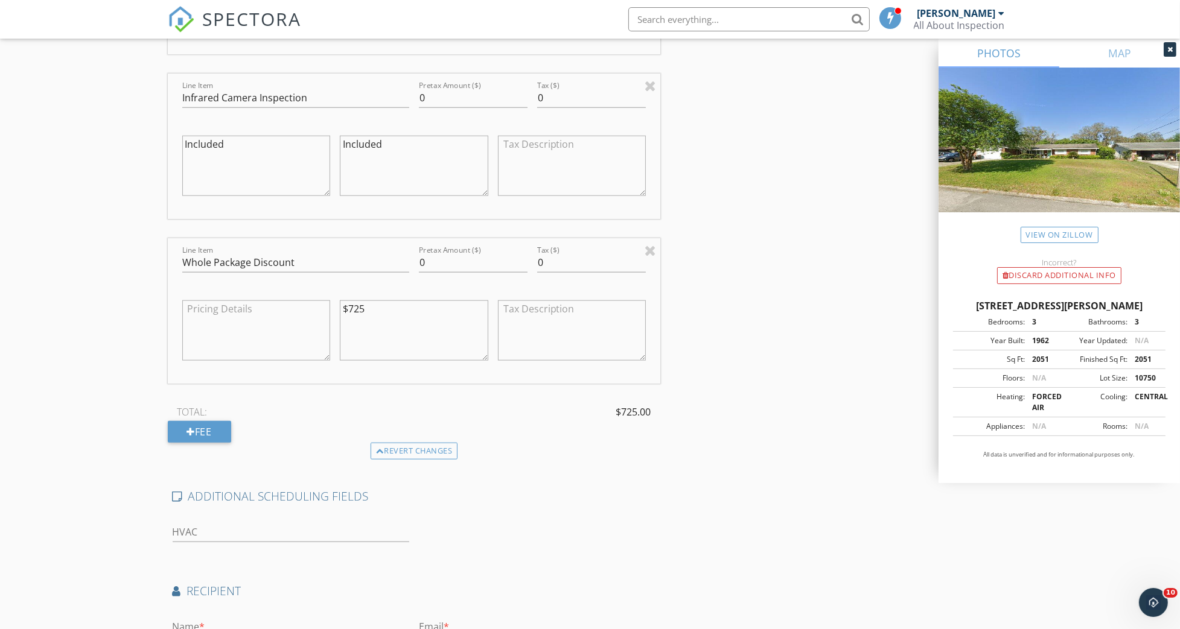
click at [378, 307] on textarea "$725" at bounding box center [414, 331] width 148 height 60
drag, startPoint x: 425, startPoint y: 331, endPoint x: 438, endPoint y: 291, distance: 42.4
click at [425, 332] on textarea "$725-$150 (Yenifer Discount)" at bounding box center [414, 331] width 148 height 60
drag, startPoint x: 437, startPoint y: 266, endPoint x: 426, endPoint y: 265, distance: 10.9
click at [426, 265] on input "0" at bounding box center [473, 263] width 109 height 20
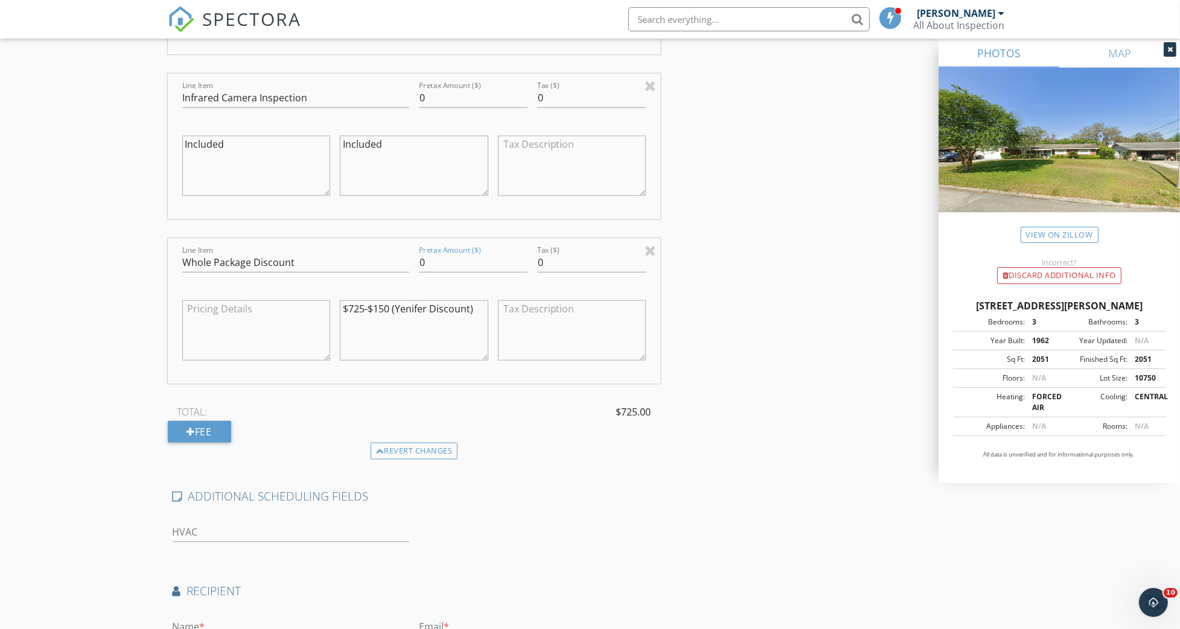
click at [475, 313] on textarea "$725-$150 (Yenifer Discount)" at bounding box center [414, 331] width 148 height 60
type textarea "$725-$150 (Yenifer Discount) = $575"
click at [429, 261] on input "0" at bounding box center [473, 263] width 109 height 20
type input "-150"
click at [583, 419] on div "TOTAL: $575.00" at bounding box center [414, 412] width 493 height 18
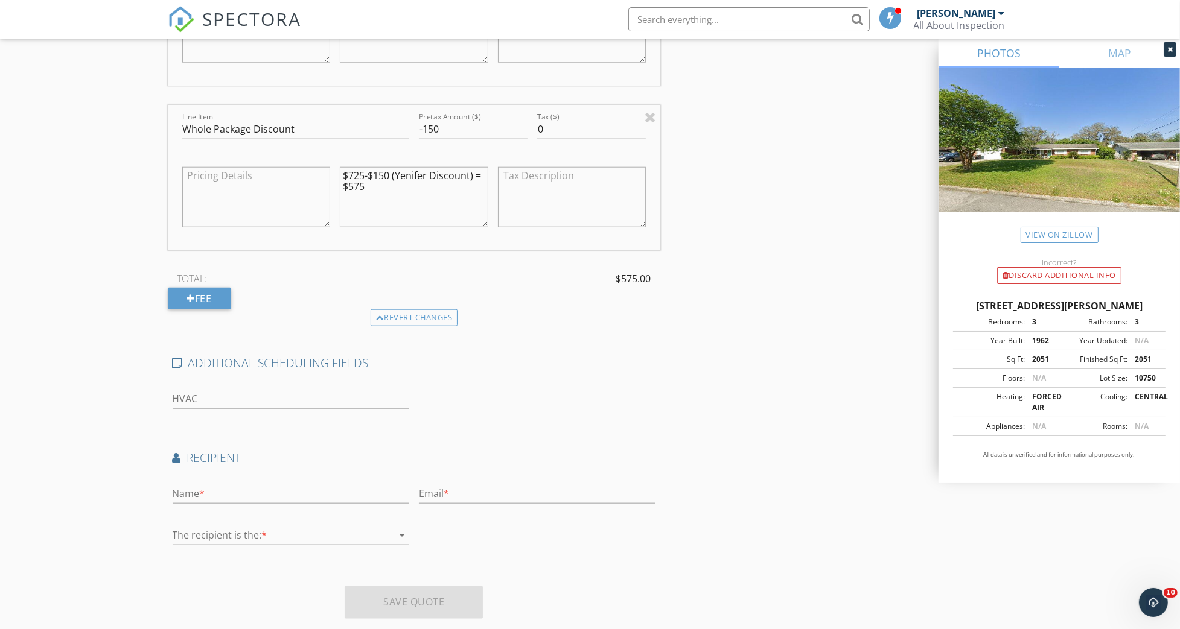
scroll to position [1676, 0]
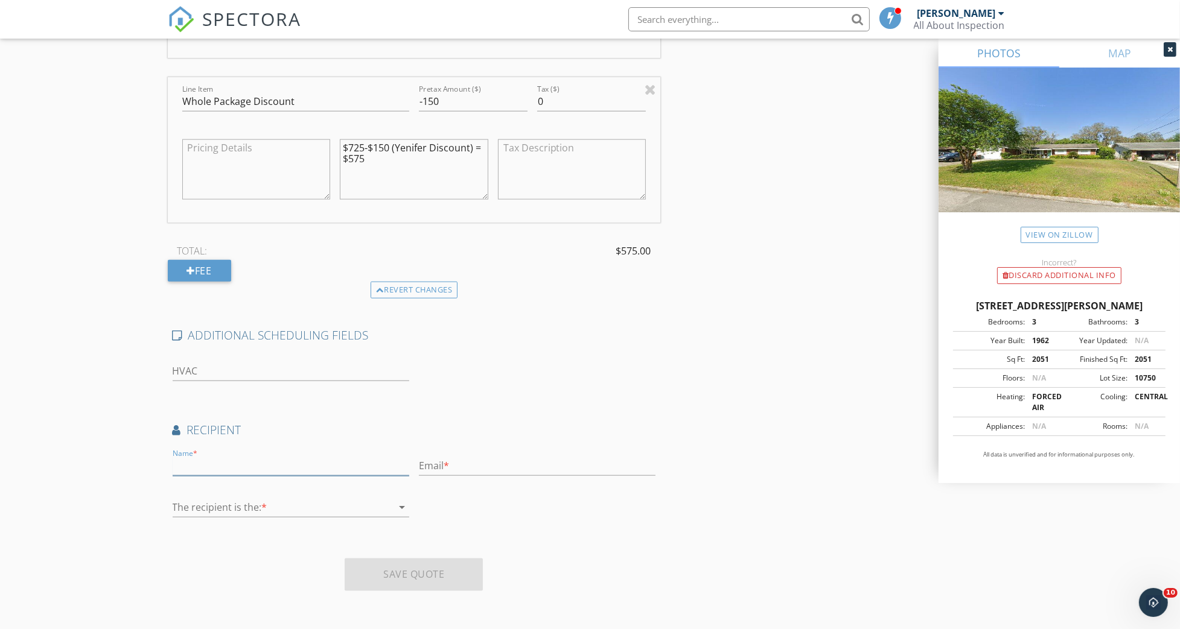
click at [186, 460] on input "text" at bounding box center [291, 466] width 237 height 20
click at [605, 445] on div "Recipient" at bounding box center [414, 434] width 493 height 24
click at [205, 459] on input "text" at bounding box center [291, 466] width 237 height 20
click at [430, 467] on input "text" at bounding box center [537, 466] width 237 height 20
drag, startPoint x: 203, startPoint y: 470, endPoint x: 174, endPoint y: 462, distance: 30.4
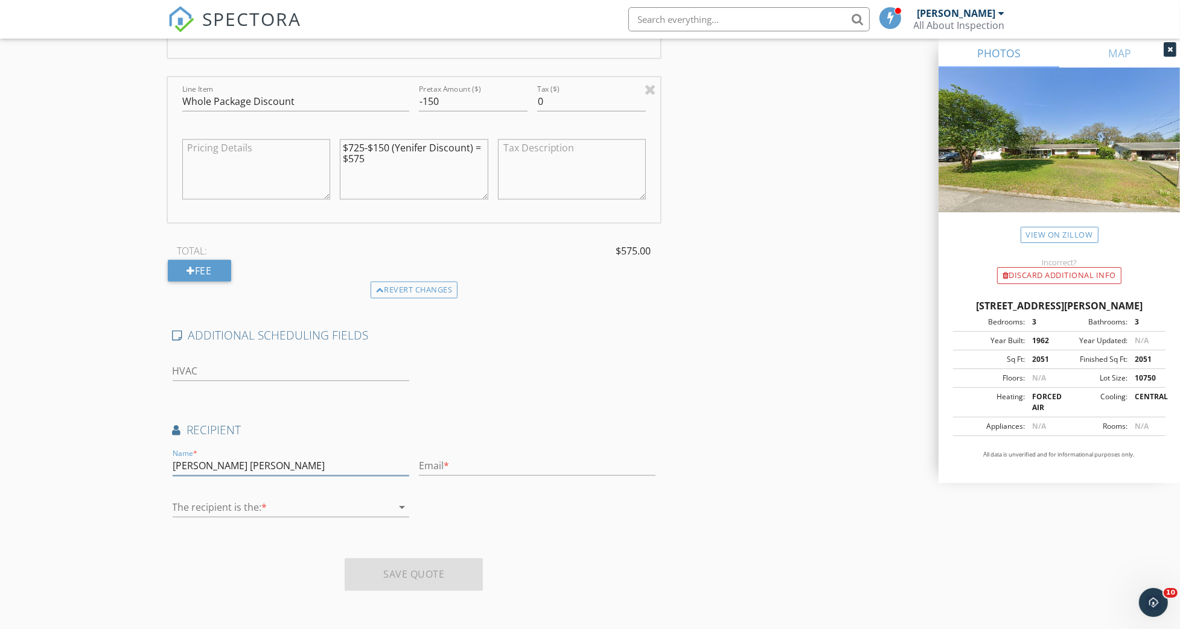
click at [174, 464] on input "Yenifer Villalon Montero" at bounding box center [291, 466] width 237 height 20
type input "[PERSON_NAME] [PERSON_NAME]"
click at [436, 467] on input "text" at bounding box center [537, 466] width 237 height 20
type input "[EMAIL_ADDRESS][DOMAIN_NAME]"
click at [401, 506] on icon "arrow_drop_down" at bounding box center [402, 507] width 14 height 14
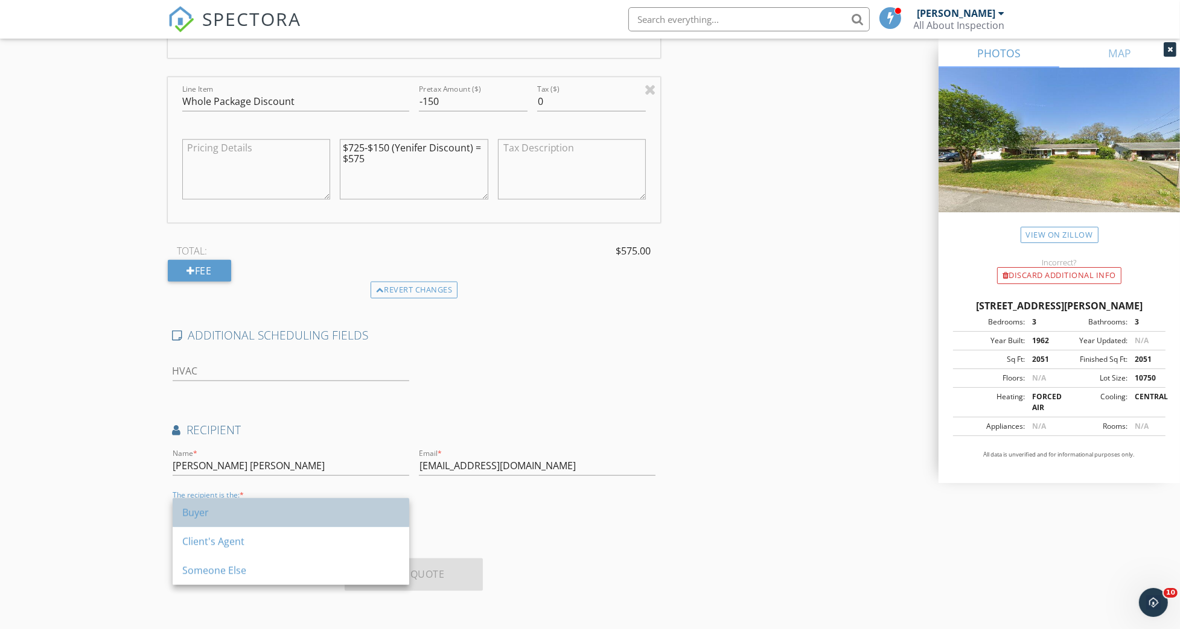
click at [196, 514] on div "Buyer" at bounding box center [290, 513] width 217 height 14
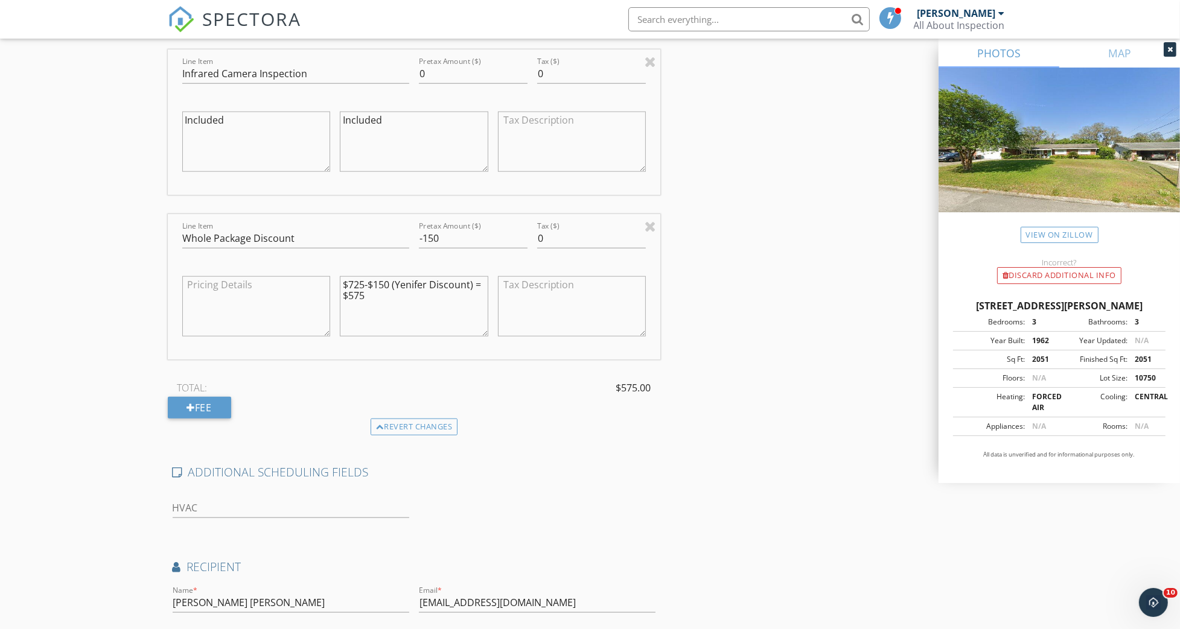
scroll to position [1515, 0]
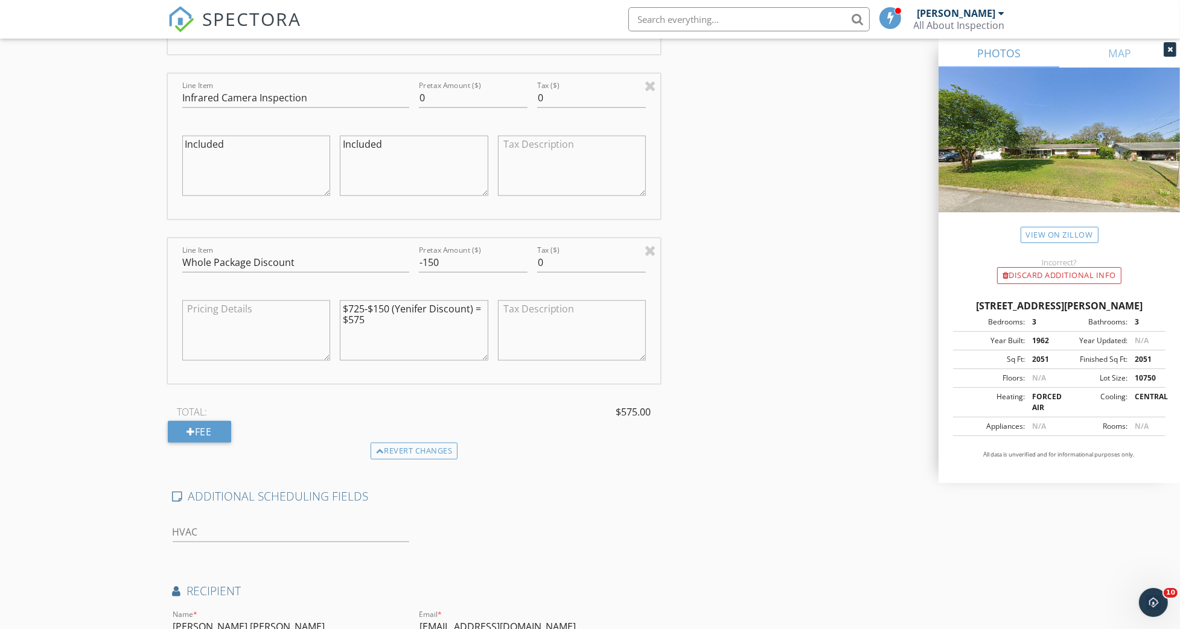
click at [397, 306] on textarea "$725-$150 (Yenifer Discount) = $575" at bounding box center [414, 331] width 148 height 60
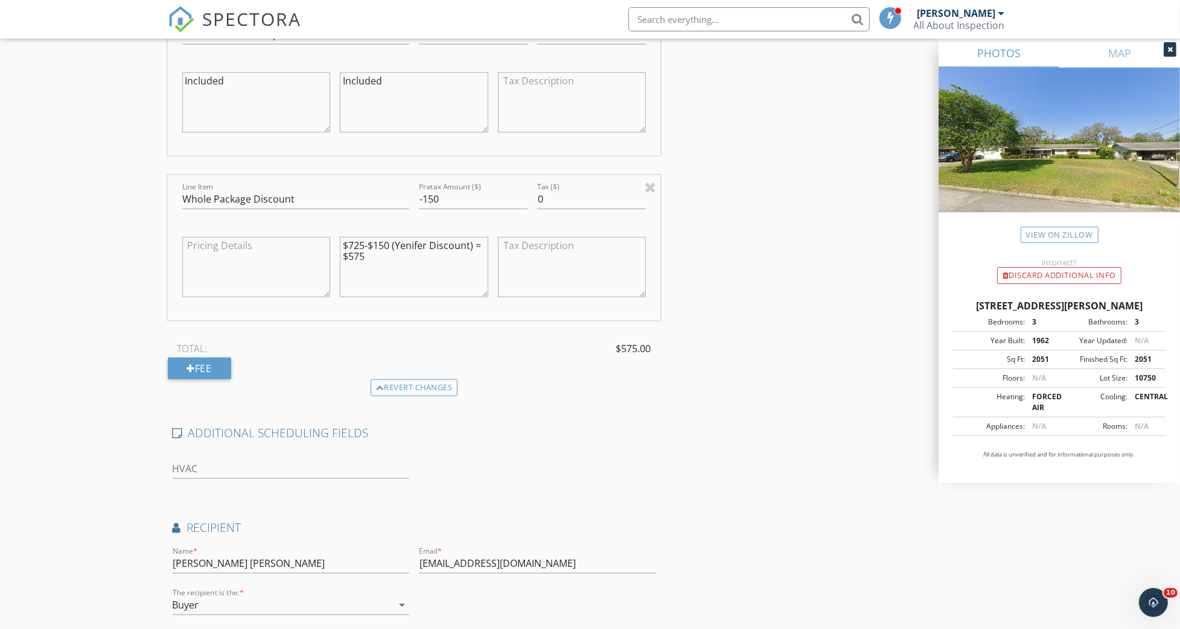
scroll to position [1676, 0]
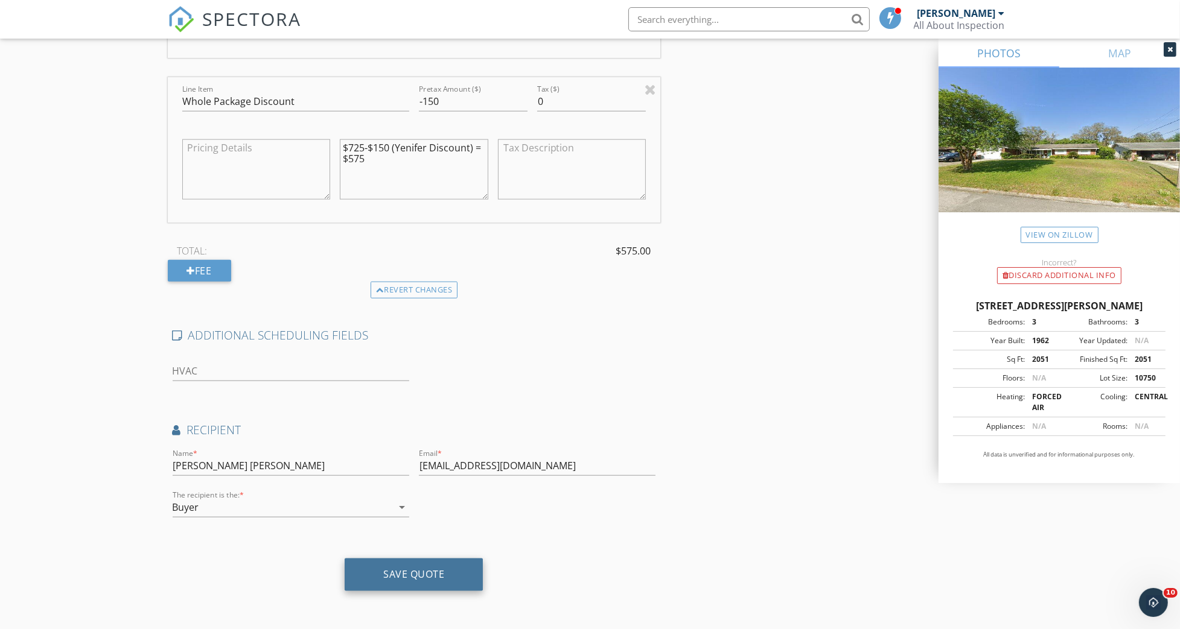
click at [407, 575] on div "Save Quote" at bounding box center [413, 575] width 61 height 12
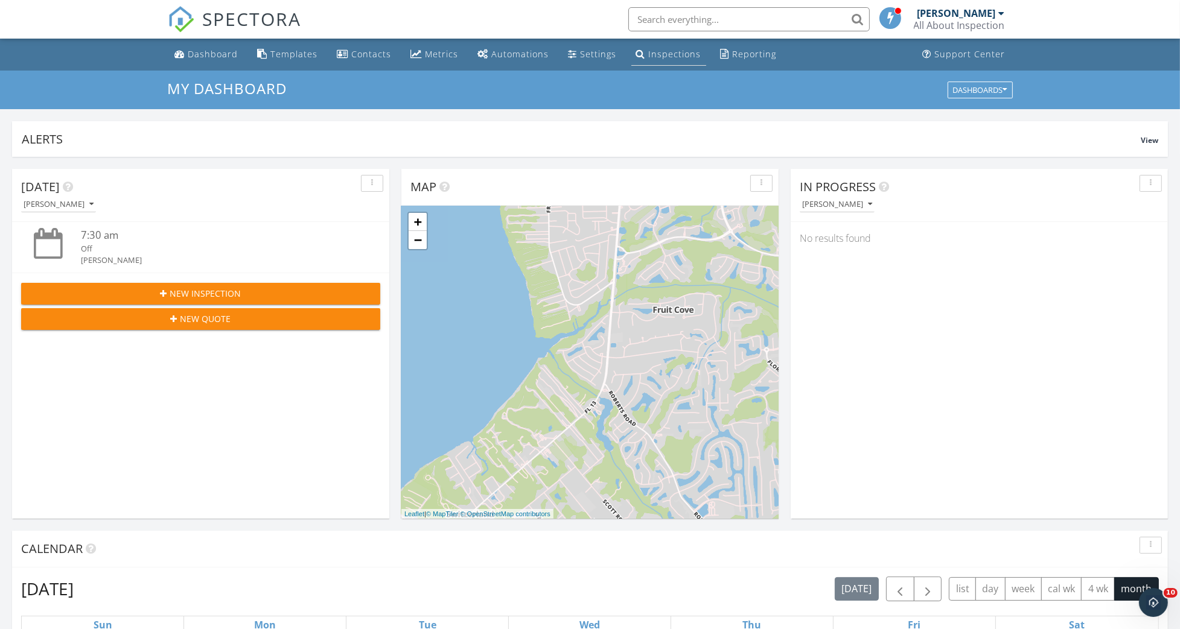
click at [664, 51] on div "Inspections" at bounding box center [675, 53] width 53 height 11
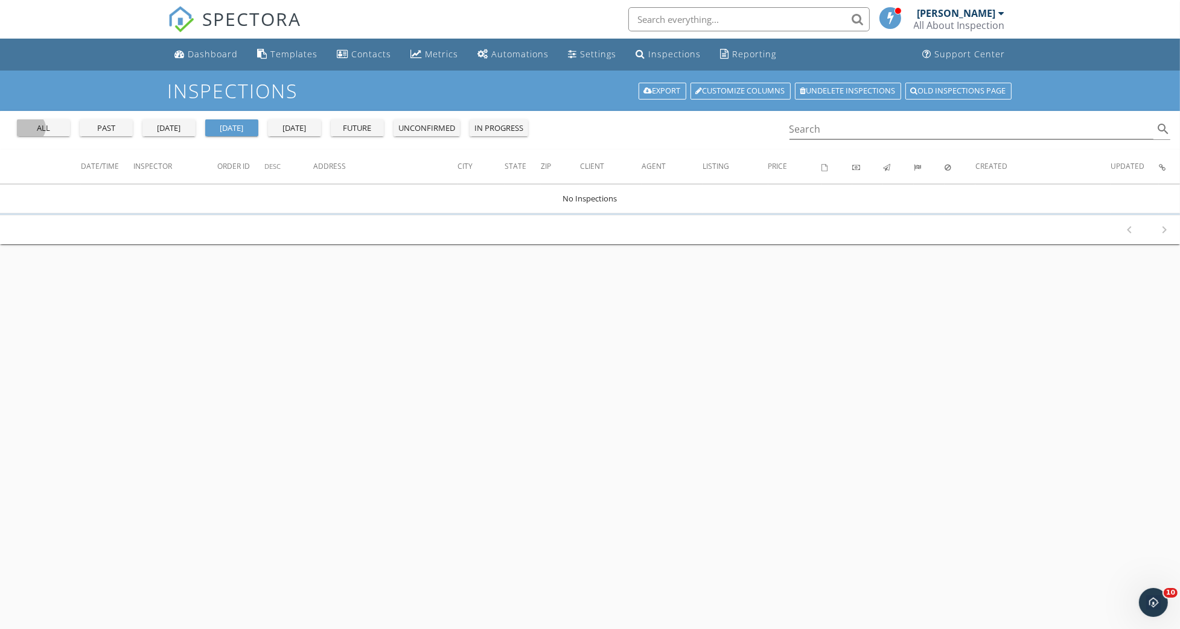
click at [34, 127] on div "all" at bounding box center [43, 129] width 43 height 12
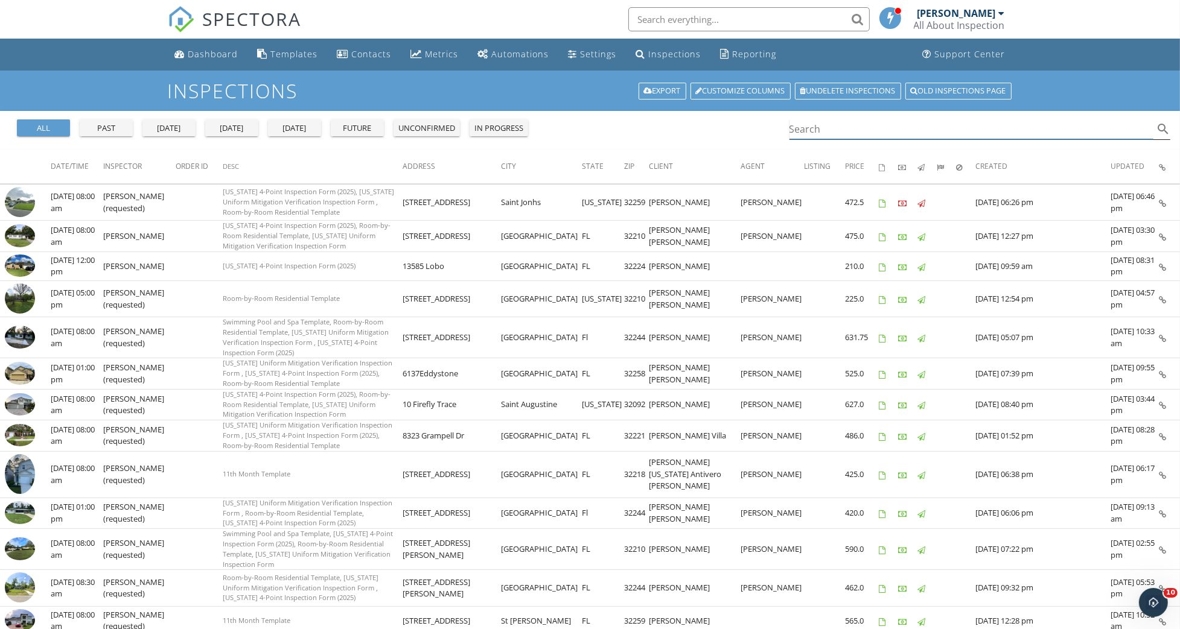
click at [789, 132] on input "Search" at bounding box center [971, 129] width 365 height 20
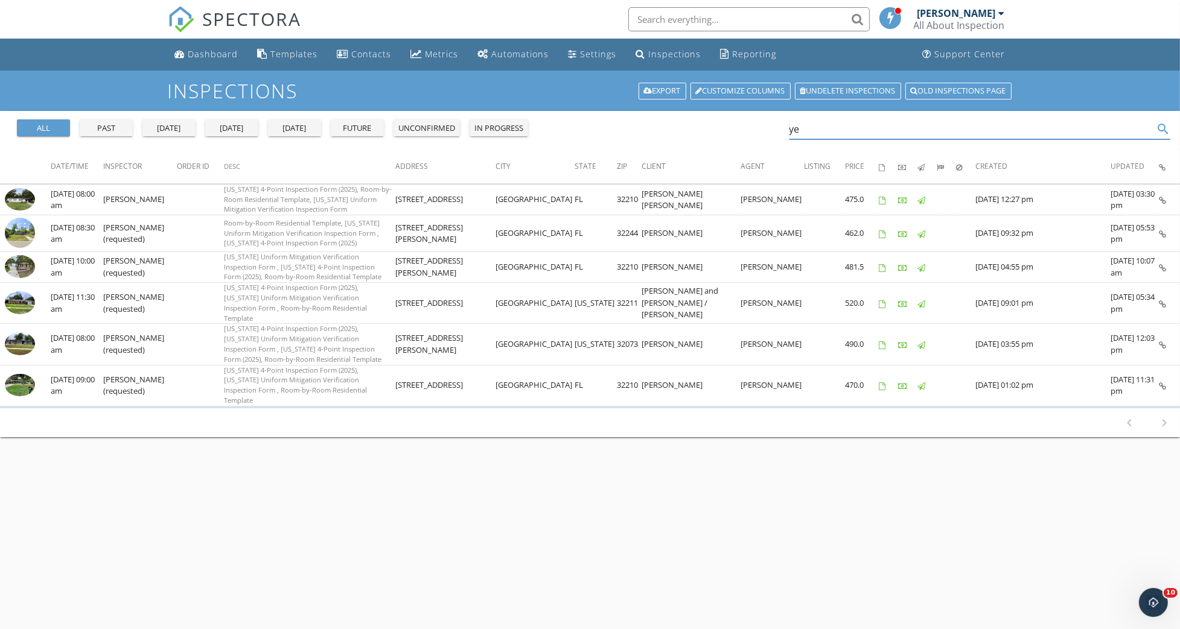
type input "y"
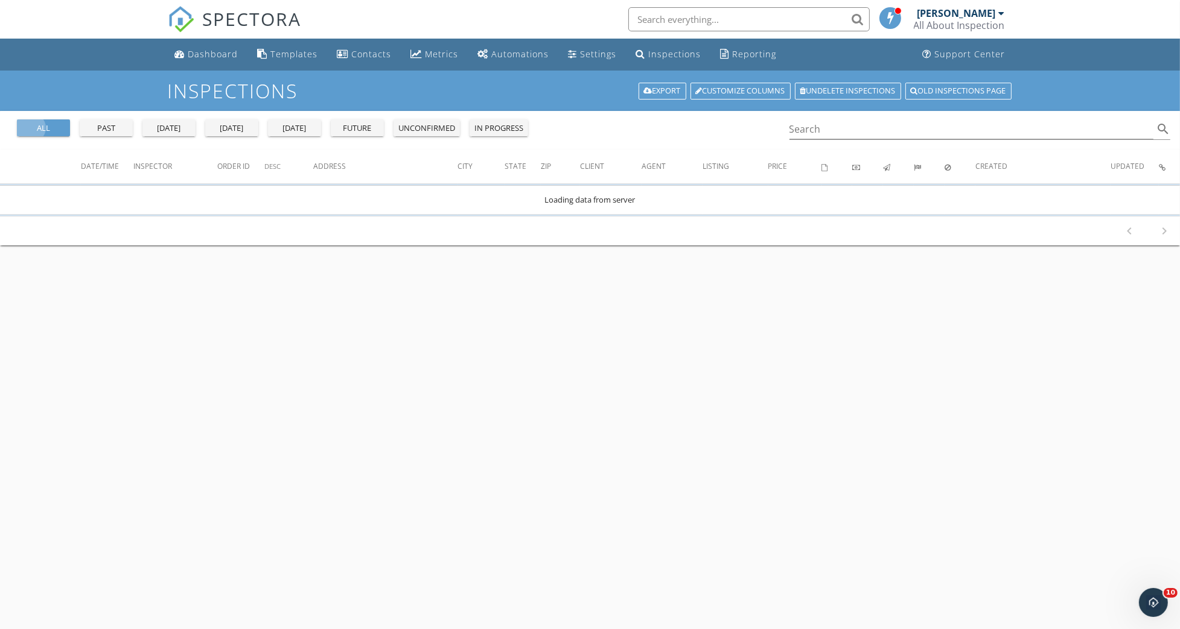
click at [27, 127] on div "all" at bounding box center [43, 129] width 43 height 12
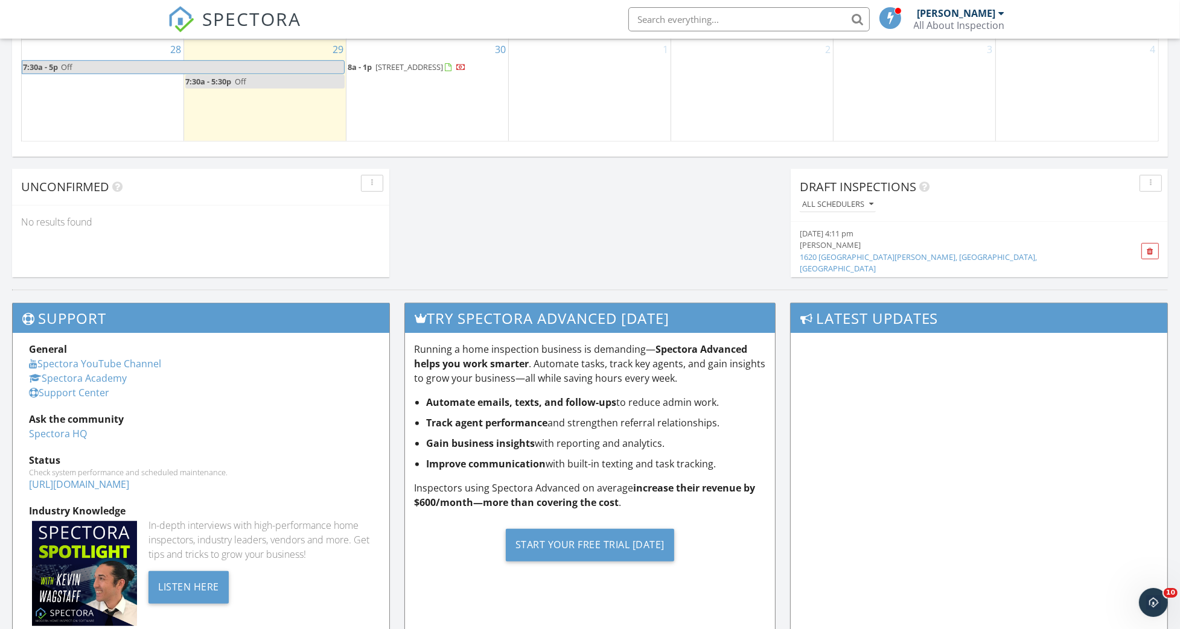
click at [887, 256] on link "1620 MT Vernon, Jacksonville, FL" at bounding box center [918, 263] width 237 height 22
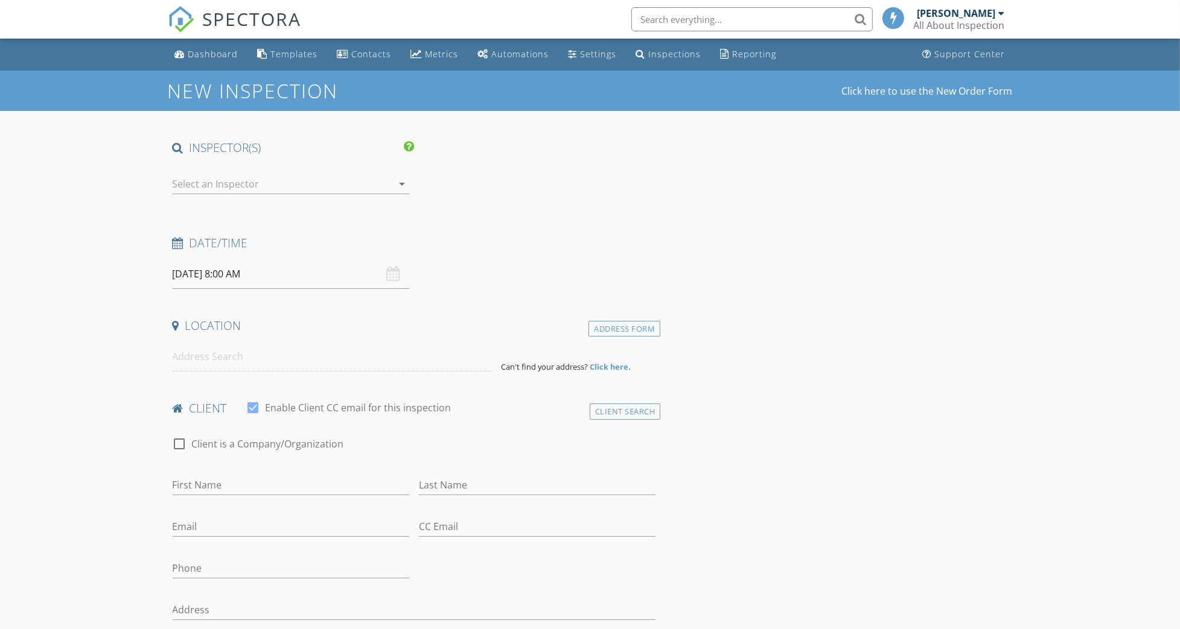
type input "[PERSON_NAME] [PERSON_NAME]"
type input "[EMAIL_ADDRESS][DOMAIN_NAME]"
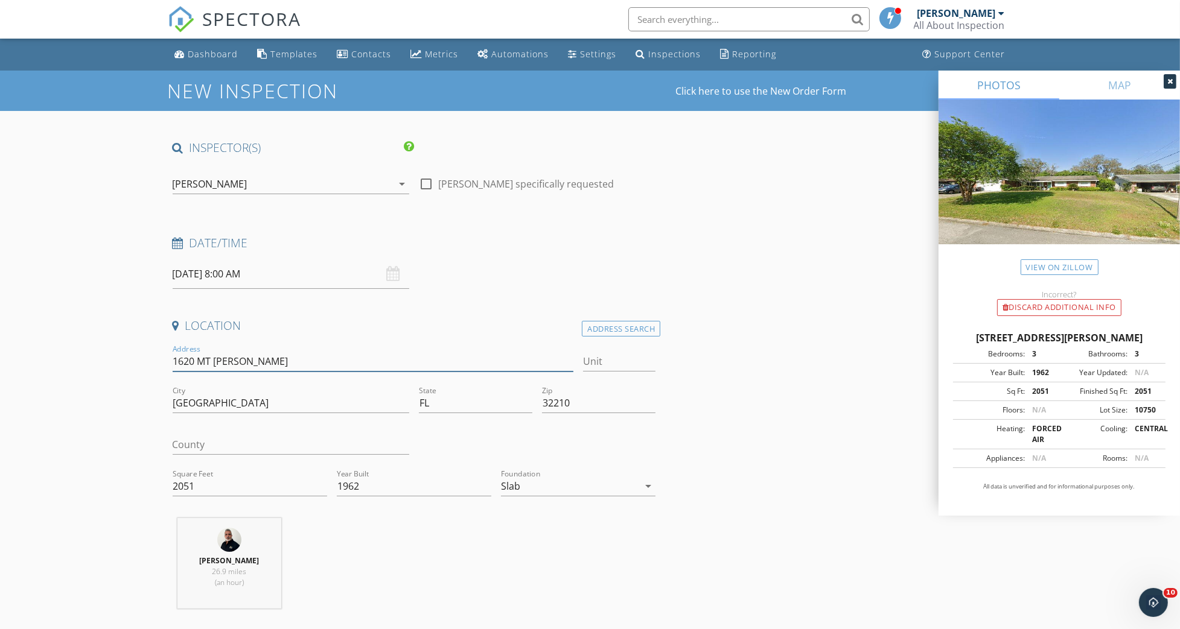
click at [254, 370] on input "1620 MT [PERSON_NAME]" at bounding box center [373, 362] width 401 height 20
type input "[STREET_ADDRESS][PERSON_NAME]"
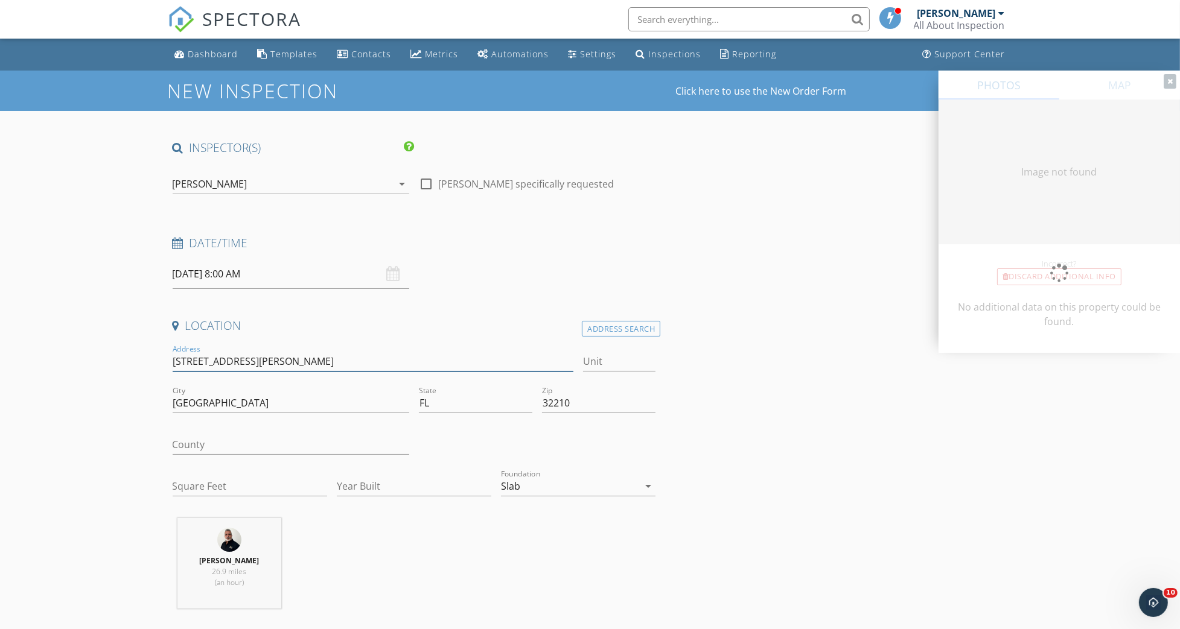
type input "2051"
type input "1962"
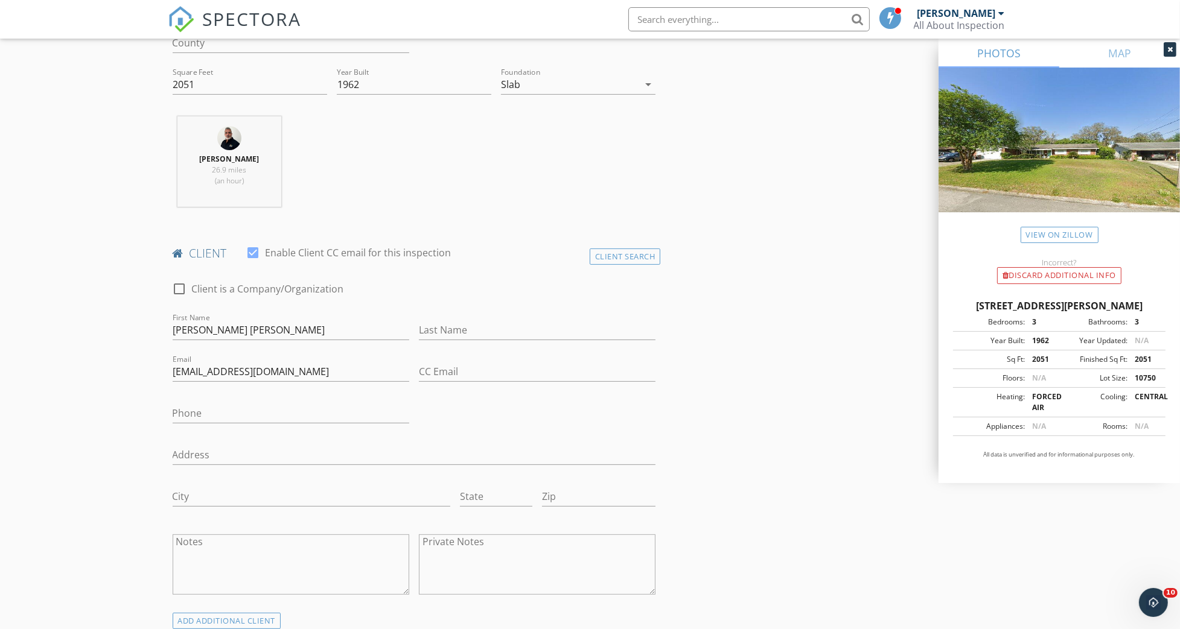
scroll to position [322, 0]
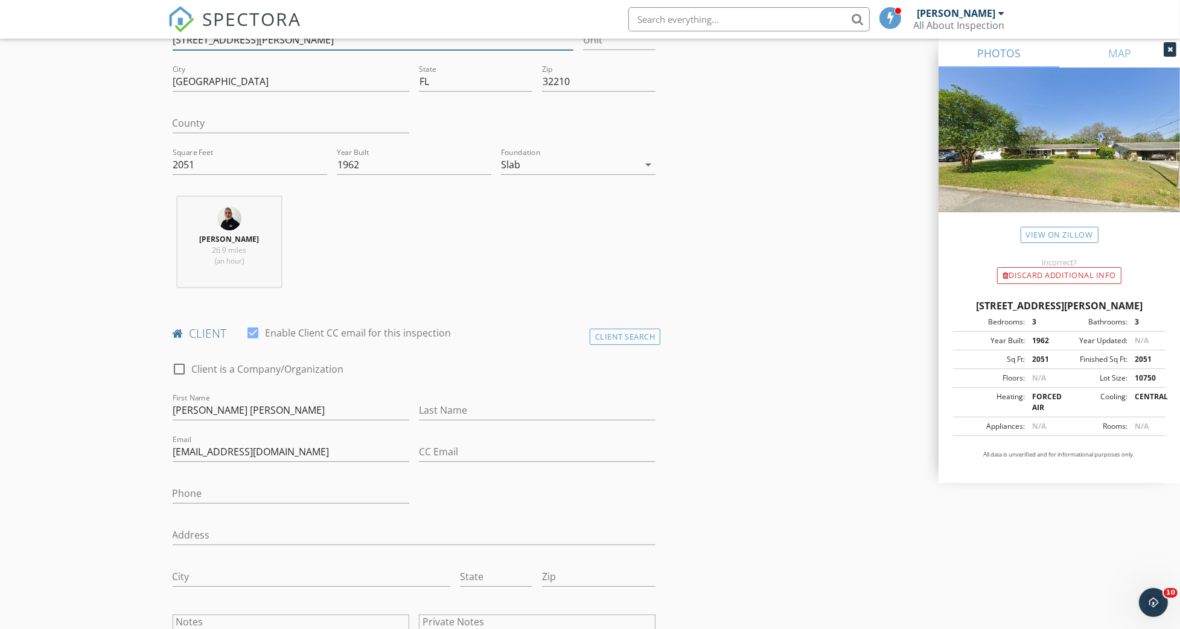
type input "[STREET_ADDRESS][PERSON_NAME]"
drag, startPoint x: 286, startPoint y: 413, endPoint x: 204, endPoint y: 412, distance: 82.1
click at [204, 412] on input "[PERSON_NAME] [PERSON_NAME]" at bounding box center [291, 411] width 237 height 20
type input "[PERSON_NAME]"
paste input "[PERSON_NAME] [PERSON_NAME]"
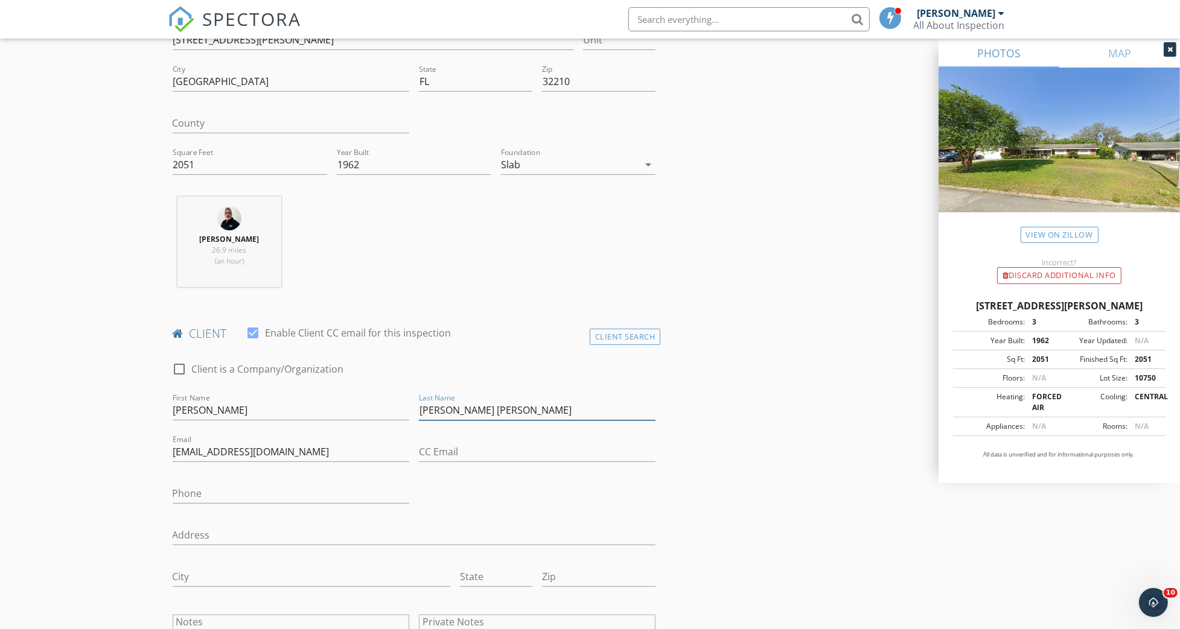
type input "[PERSON_NAME] [PERSON_NAME]"
click at [436, 449] on input "CC Email" at bounding box center [537, 452] width 237 height 20
click at [192, 497] on input "Phone" at bounding box center [291, 497] width 237 height 20
type input "[PHONE_NUMBER]"
click at [192, 118] on input "County" at bounding box center [291, 123] width 237 height 20
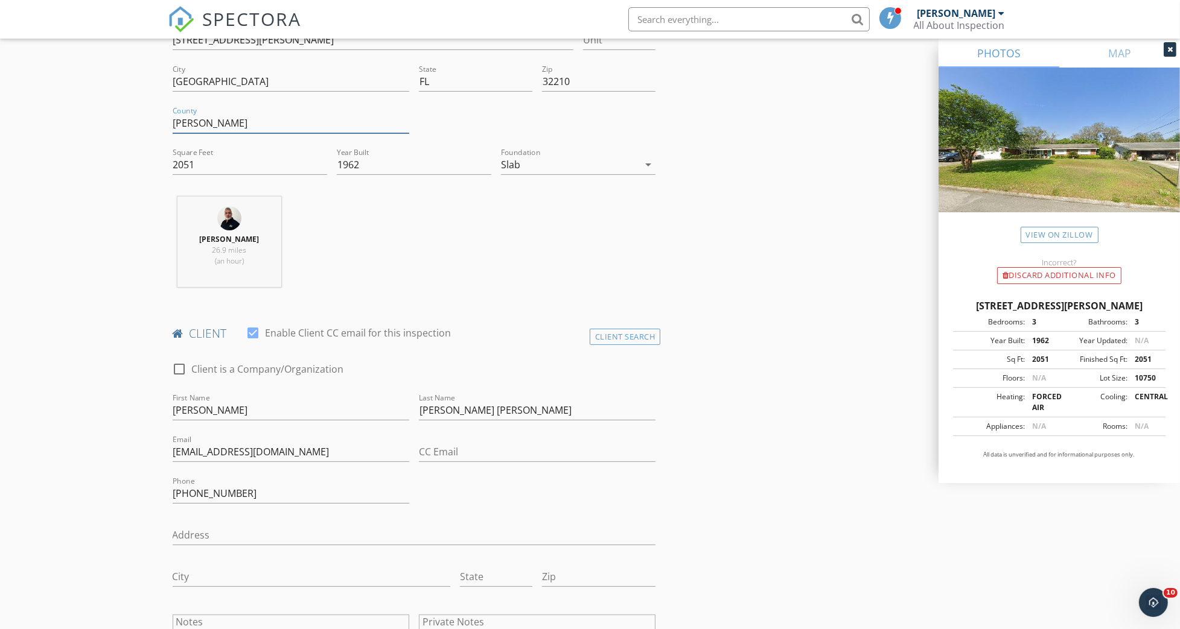
type input "[PERSON_NAME]"
click at [511, 215] on div "[PERSON_NAME] 26.9 miles (an hour)" at bounding box center [414, 247] width 493 height 100
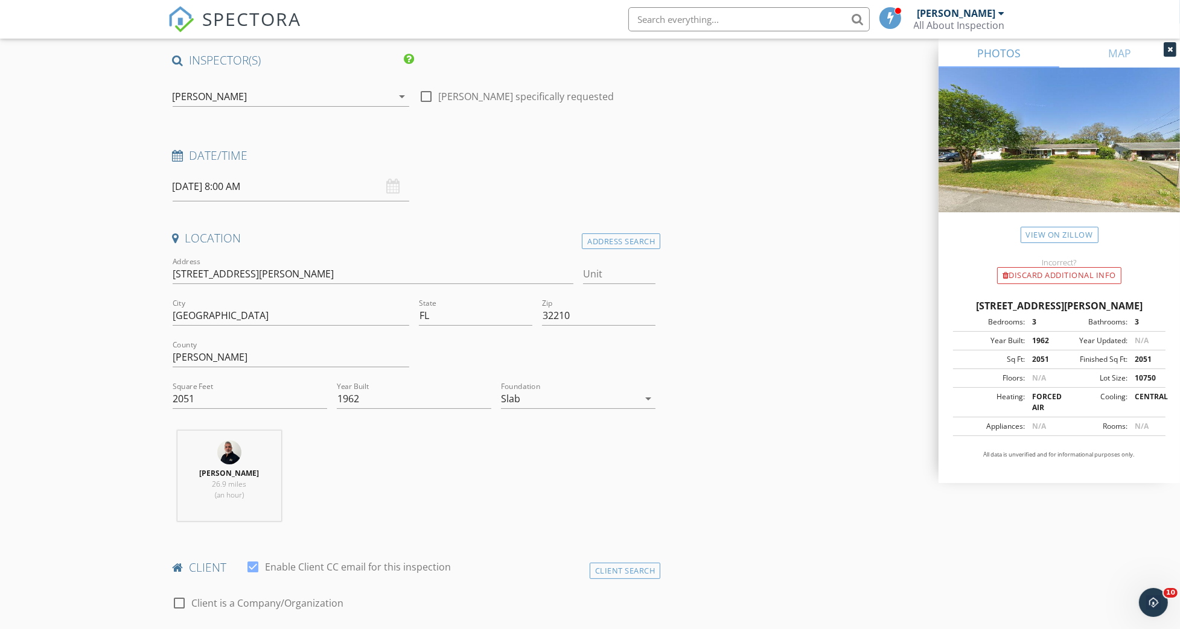
scroll to position [80, 0]
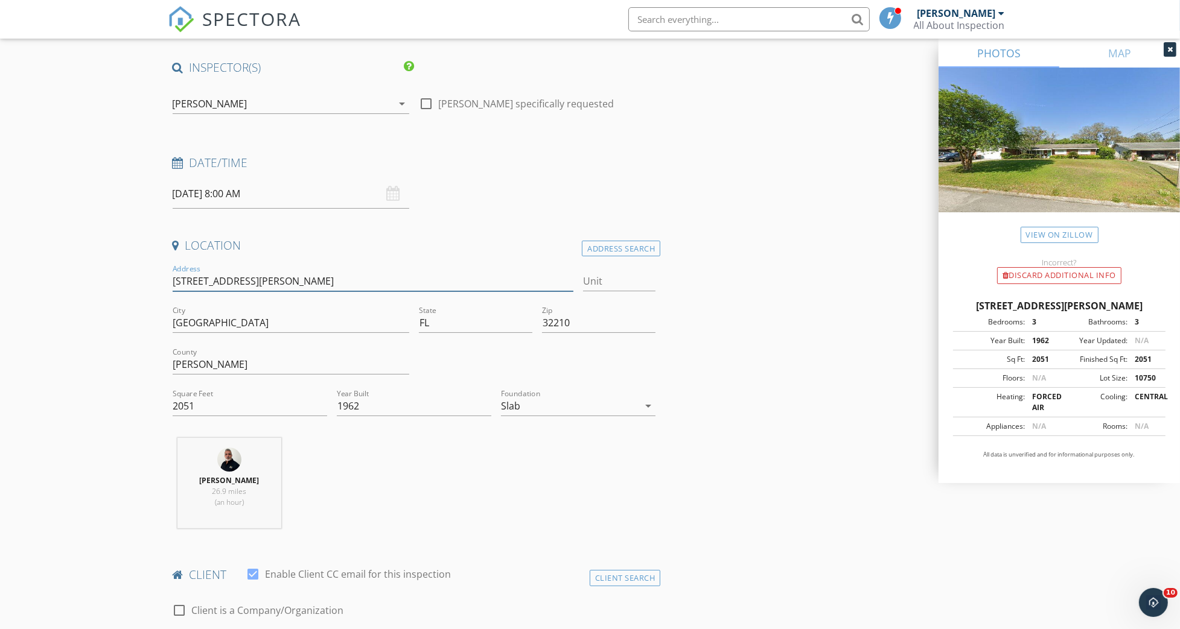
drag, startPoint x: 273, startPoint y: 282, endPoint x: 173, endPoint y: 282, distance: 100.8
click at [173, 282] on input "[STREET_ADDRESS][PERSON_NAME]" at bounding box center [373, 282] width 401 height 20
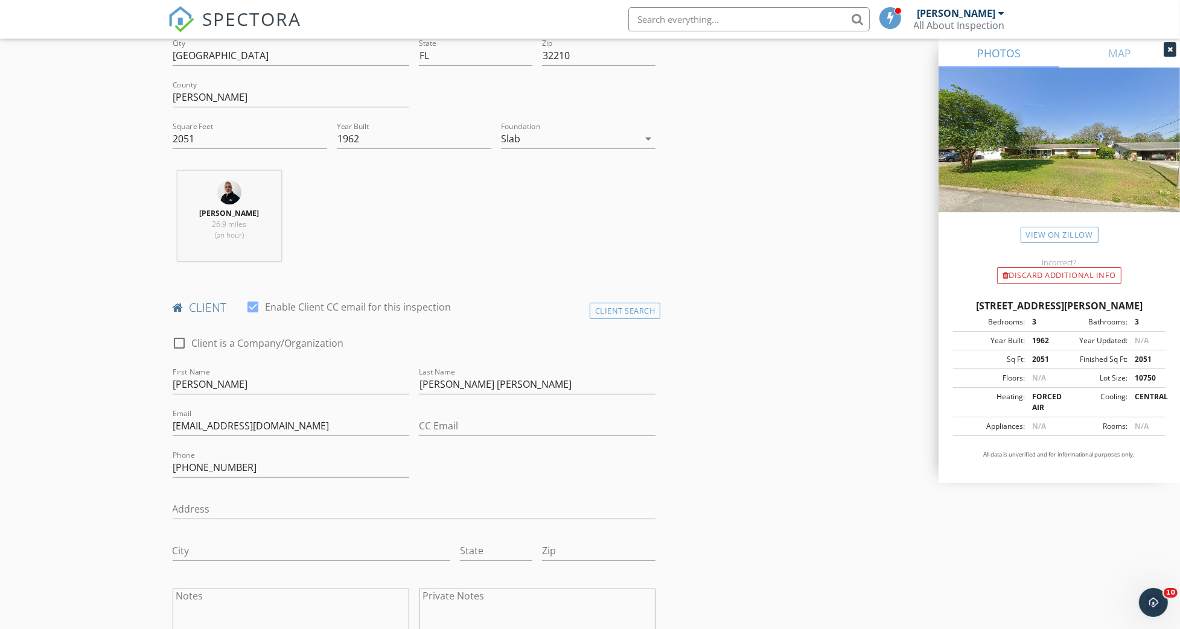
scroll to position [483, 0]
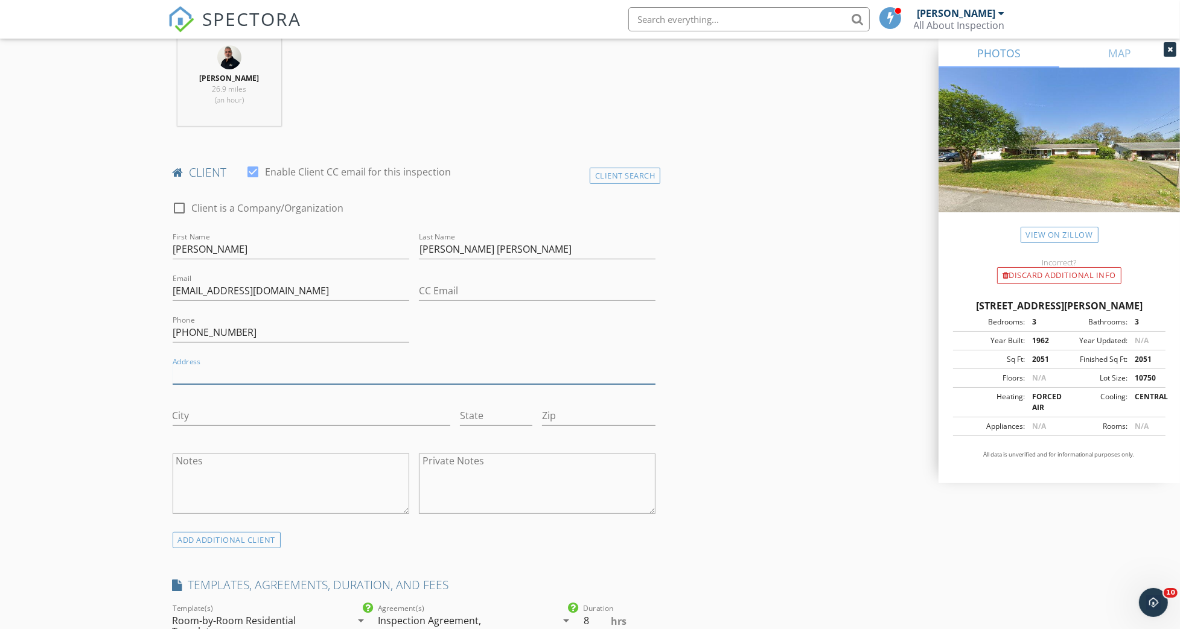
paste input "[STREET_ADDRESS][PERSON_NAME]"
type input "[STREET_ADDRESS][PERSON_NAME]"
click at [188, 408] on input "City" at bounding box center [312, 416] width 278 height 20
type input "[GEOGRAPHIC_DATA]"
click at [479, 421] on input "State" at bounding box center [496, 416] width 72 height 20
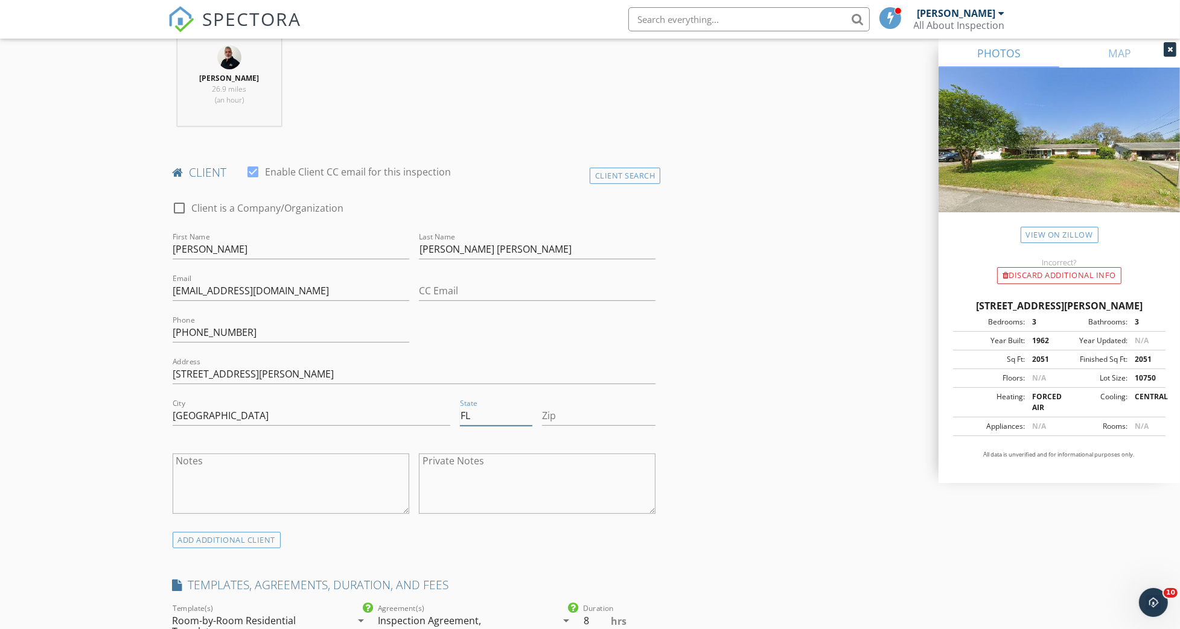
type input "FL"
click at [561, 416] on input "Zip" at bounding box center [598, 416] width 113 height 20
type input "32210"
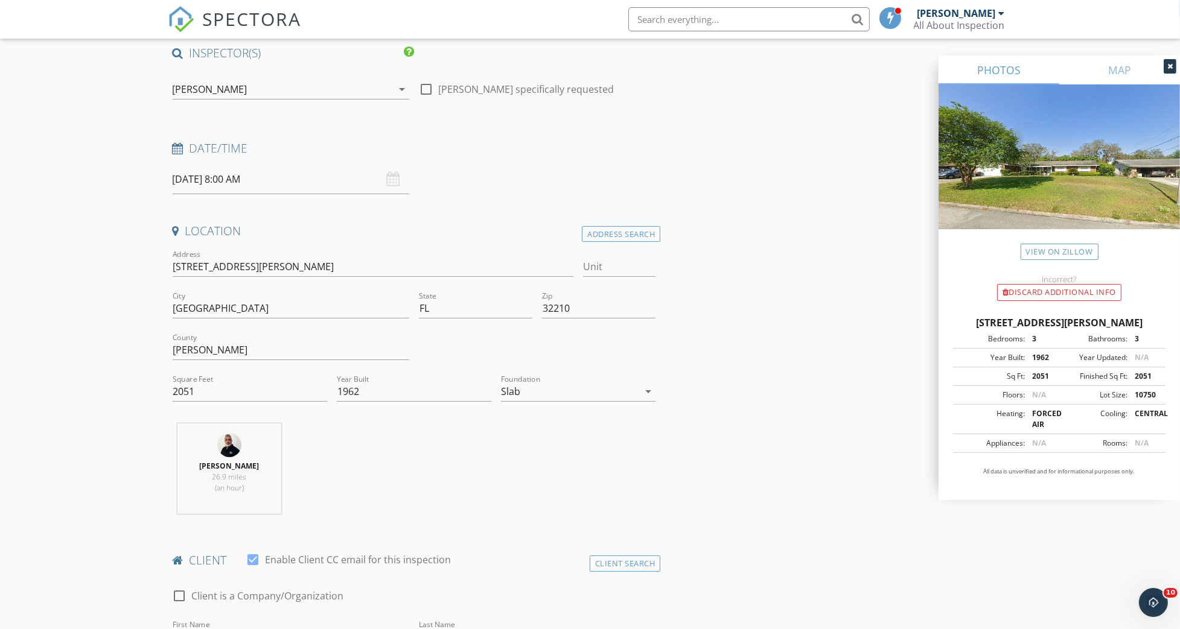
scroll to position [0, 0]
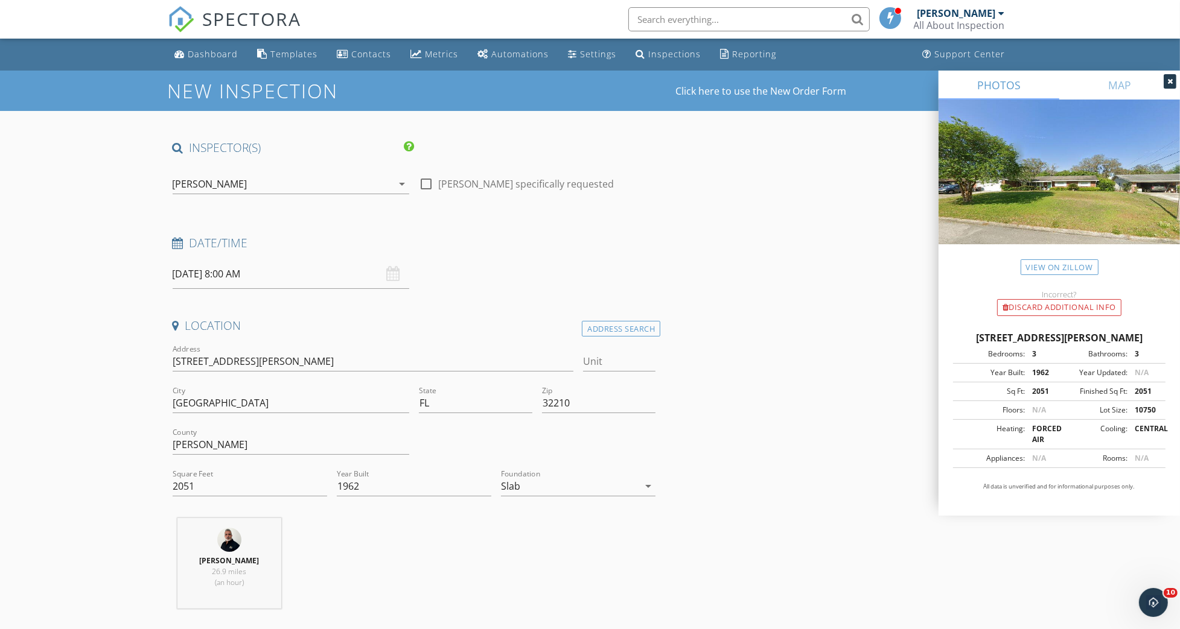
click at [423, 186] on div at bounding box center [426, 184] width 21 height 21
checkbox input "true"
click at [213, 273] on input "[DATE] 8:00 AM" at bounding box center [291, 275] width 237 height 30
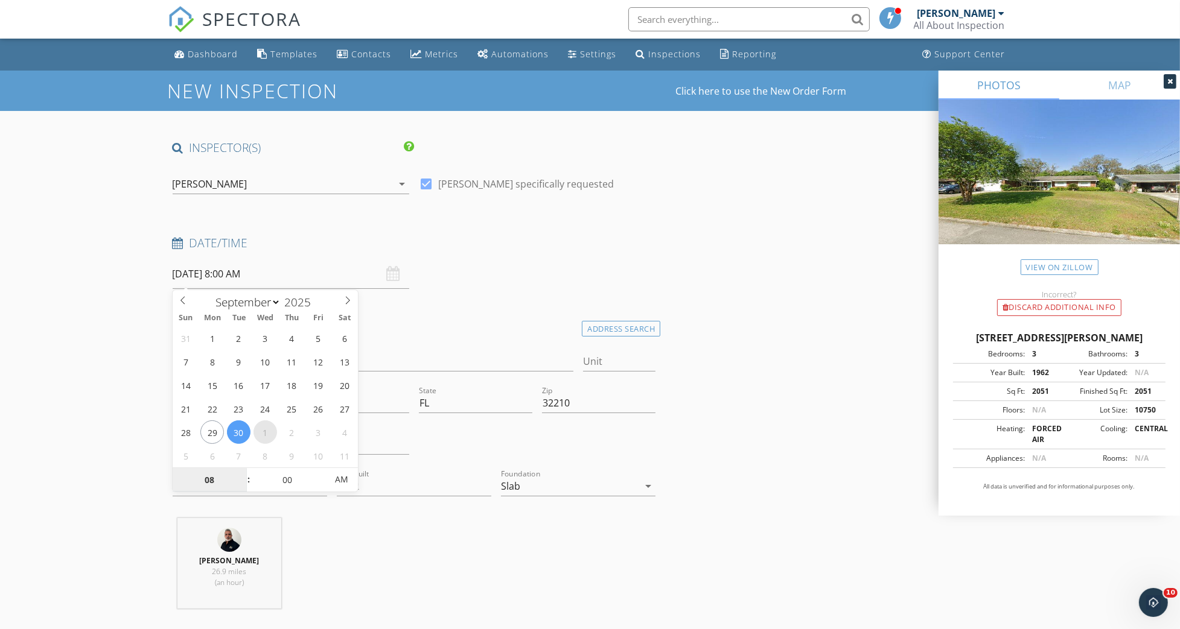
select select "9"
type input "[DATE] 8:00 AM"
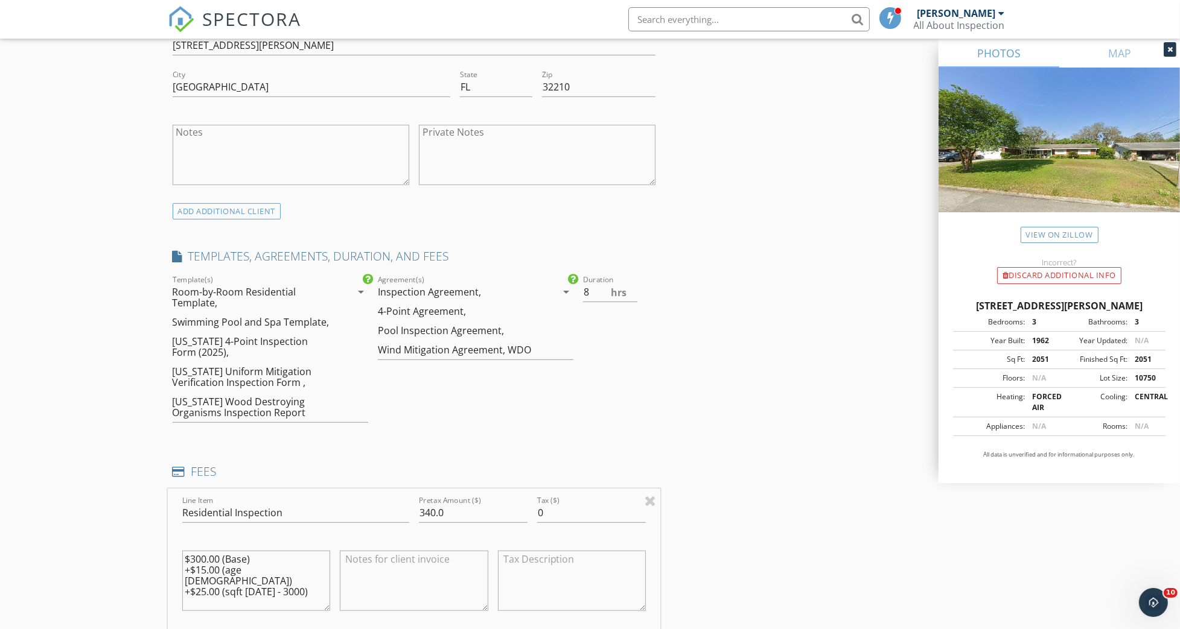
scroll to position [885, 0]
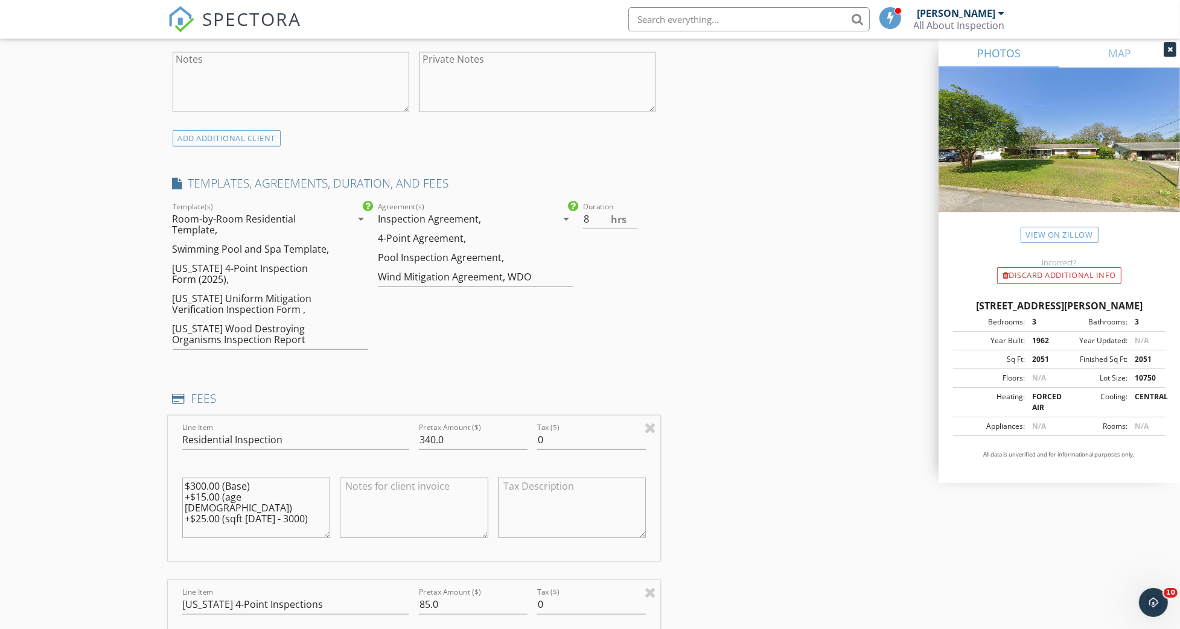
click at [360, 217] on icon "arrow_drop_down" at bounding box center [361, 219] width 14 height 14
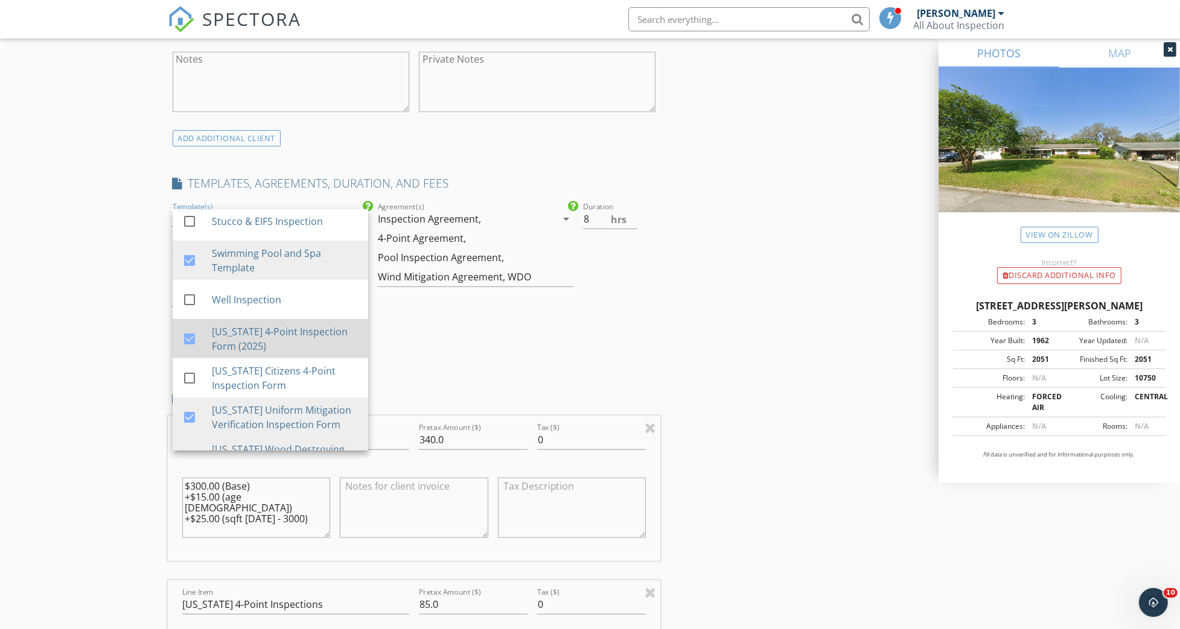
scroll to position [402, 0]
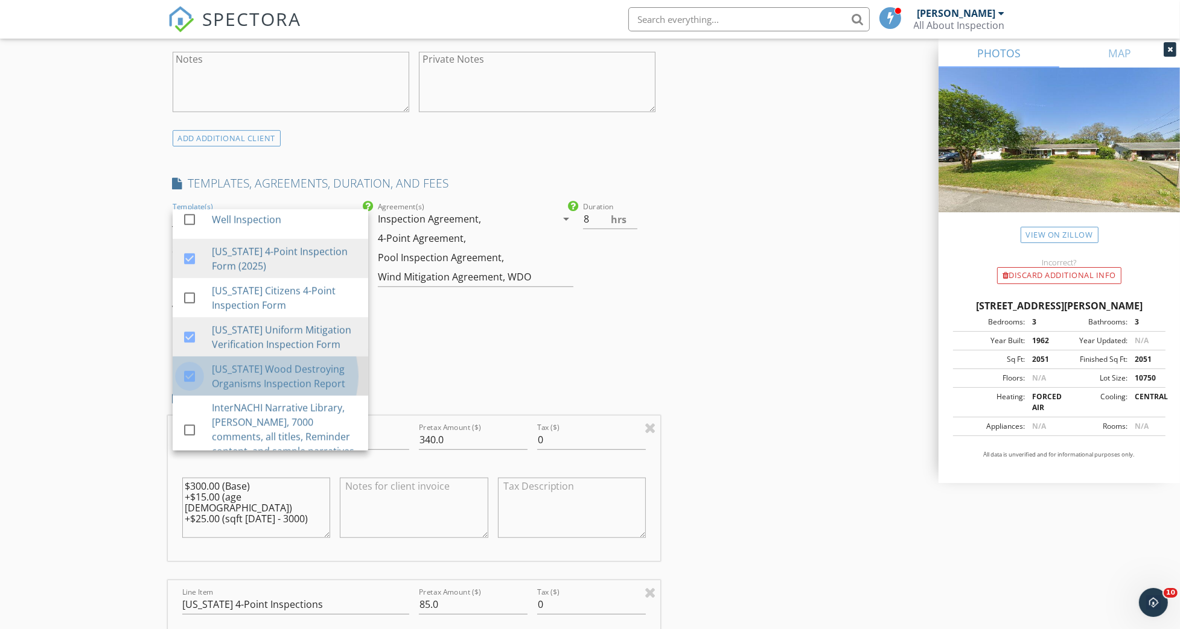
click at [188, 371] on div at bounding box center [189, 376] width 21 height 21
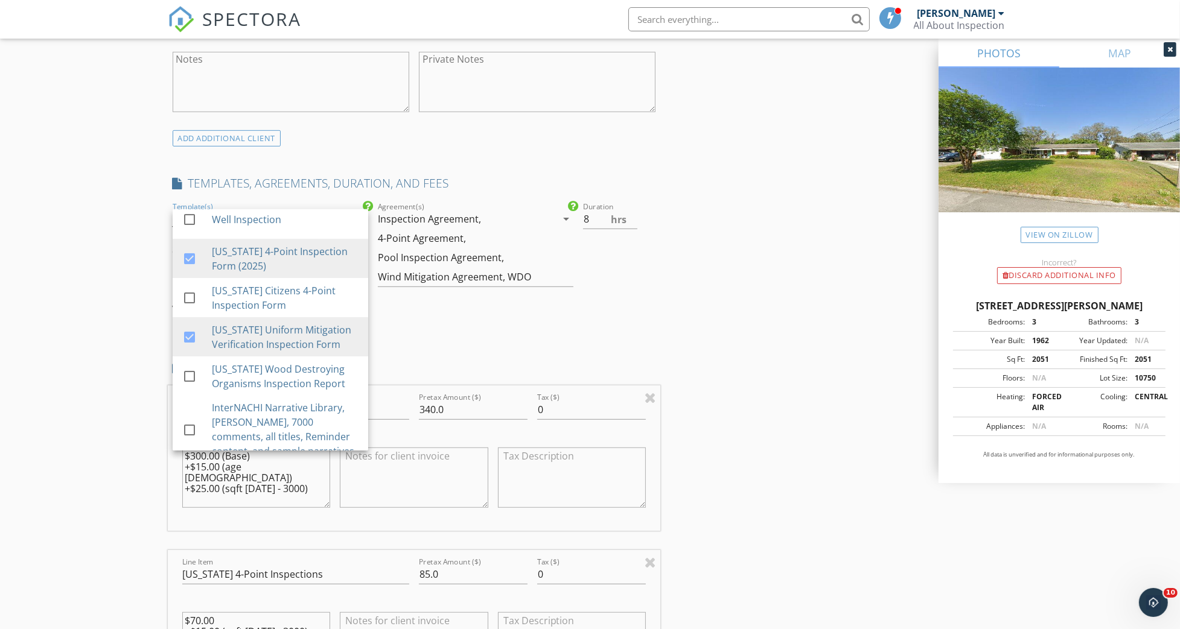
click at [608, 302] on div "Duration 8 hrs" at bounding box center [619, 266] width 82 height 132
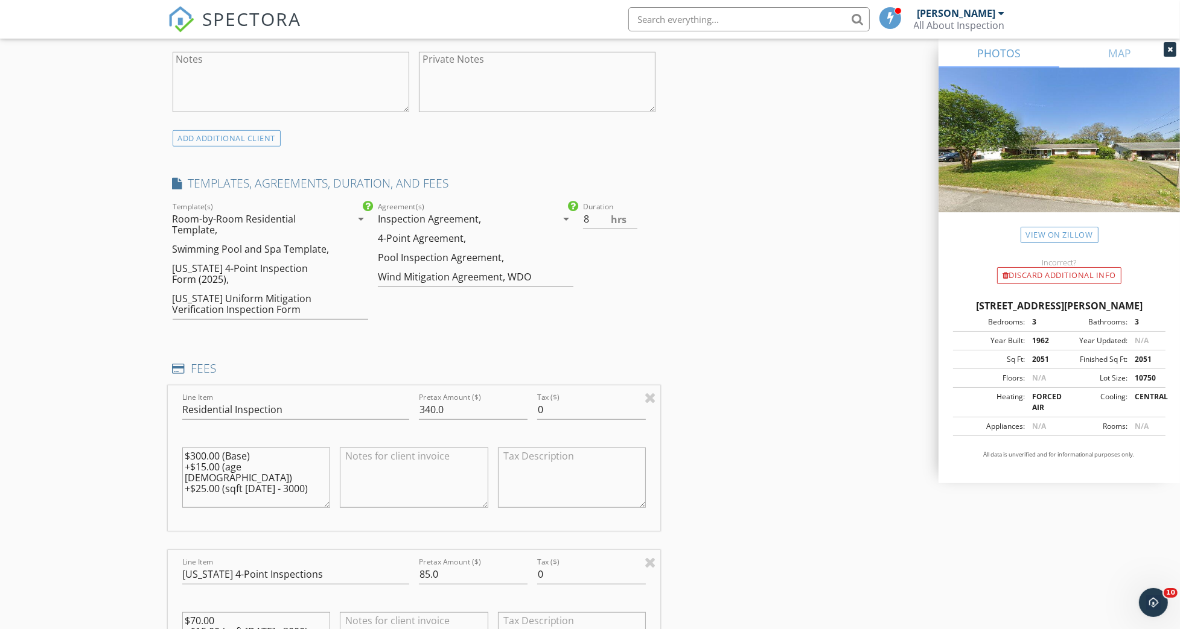
click at [565, 218] on icon "arrow_drop_down" at bounding box center [566, 219] width 14 height 14
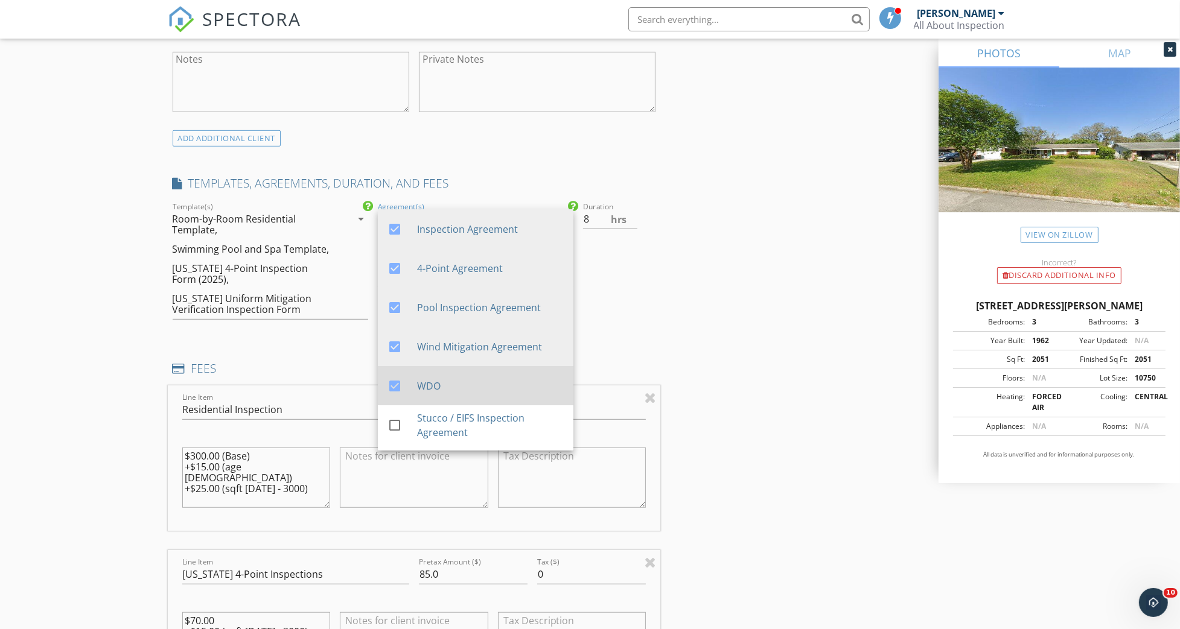
click at [395, 383] on div at bounding box center [394, 386] width 21 height 21
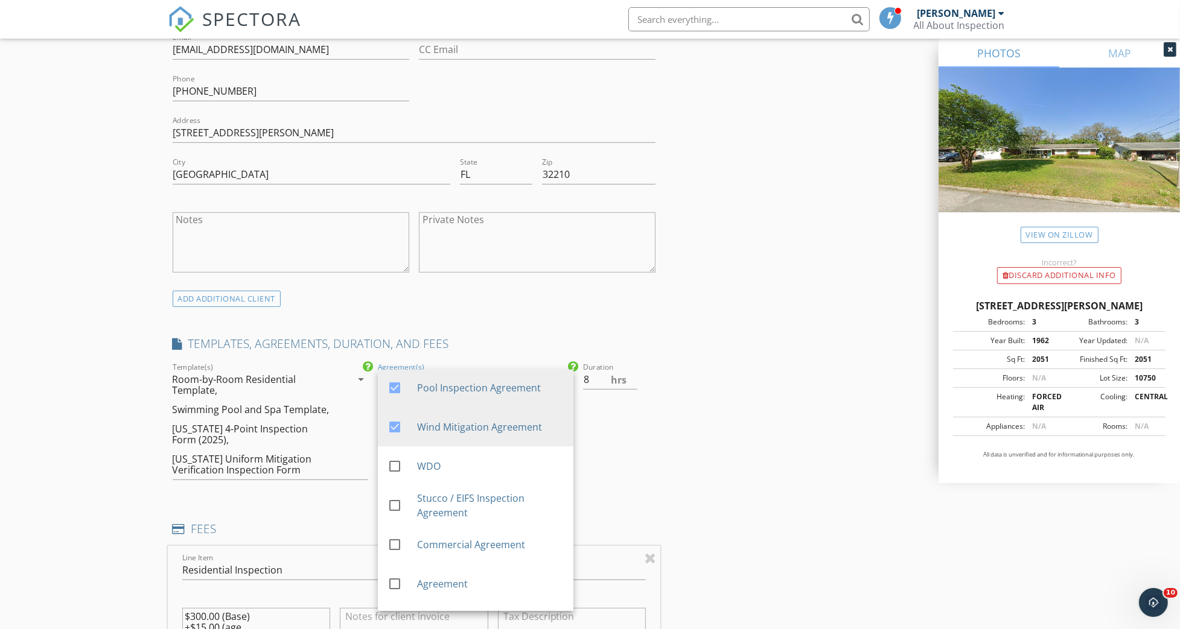
scroll to position [0, 0]
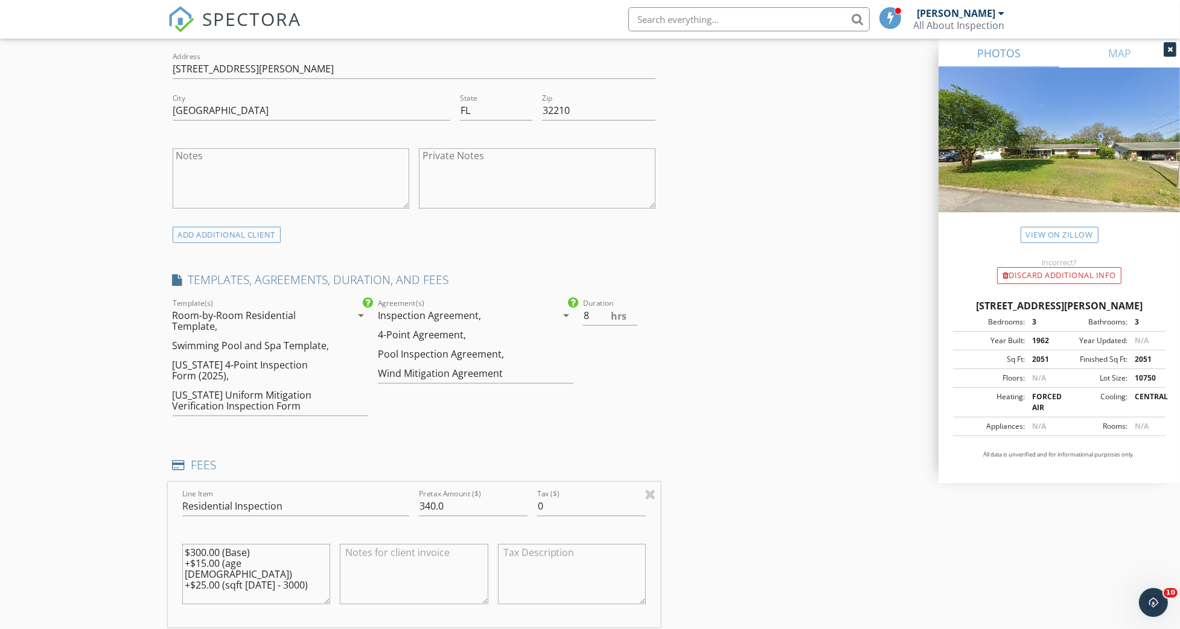
scroll to position [805, 0]
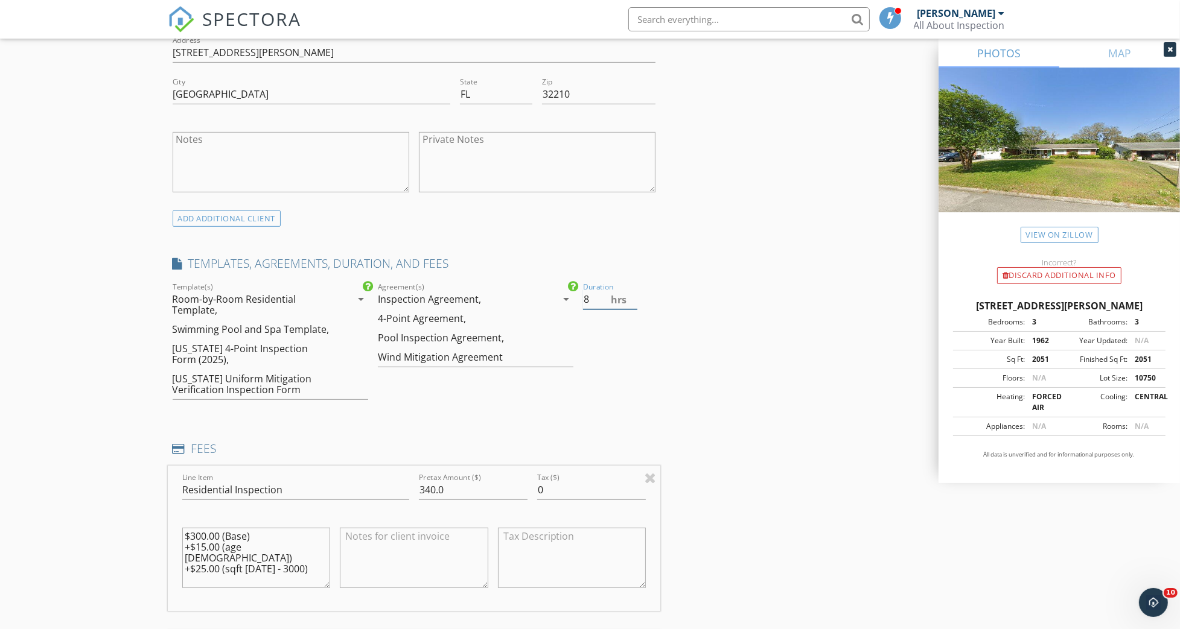
drag, startPoint x: 592, startPoint y: 304, endPoint x: 584, endPoint y: 304, distance: 7.9
click at [584, 304] on input "8" at bounding box center [610, 300] width 54 height 20
type input "7"
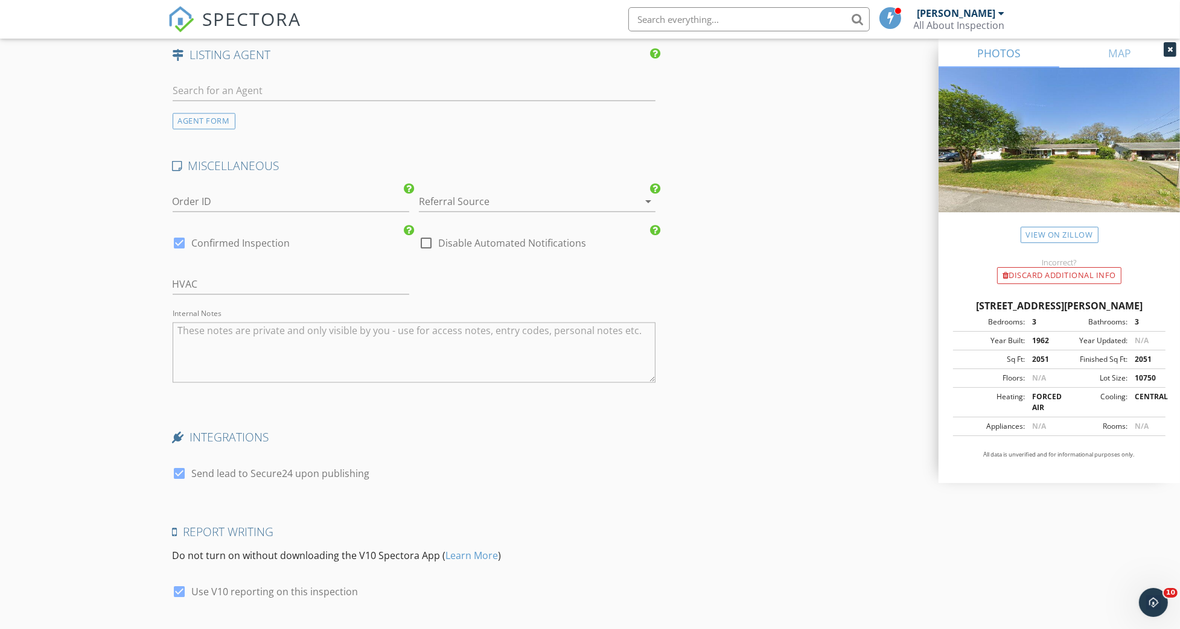
scroll to position [3057, 0]
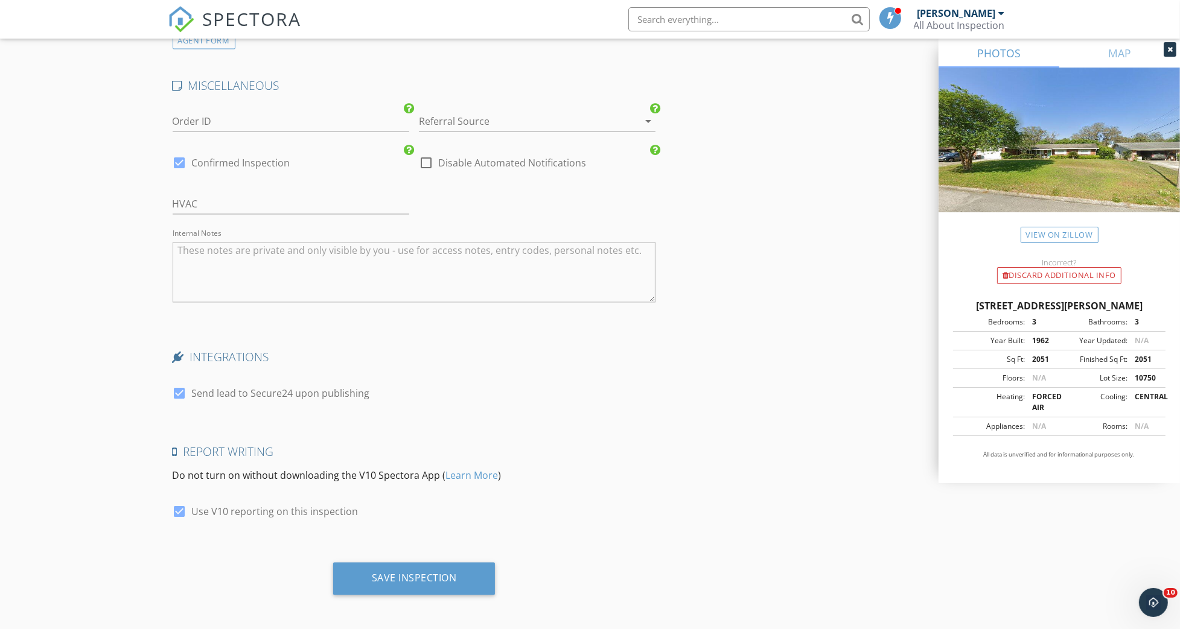
click at [181, 393] on div at bounding box center [180, 393] width 21 height 21
checkbox input "false"
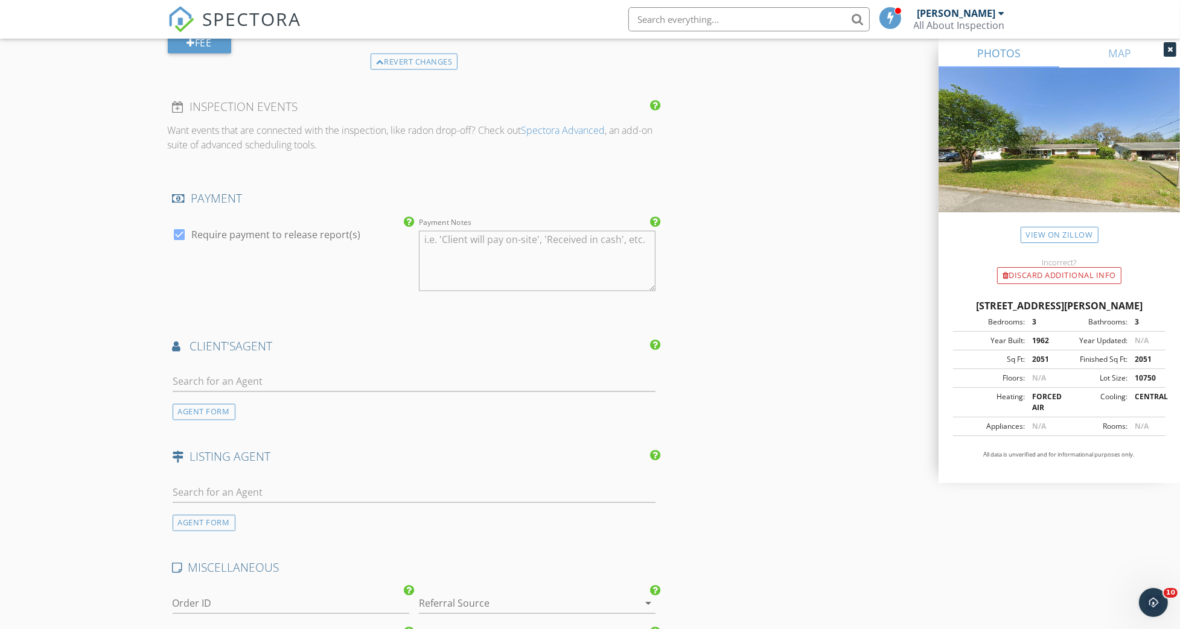
scroll to position [2736, 0]
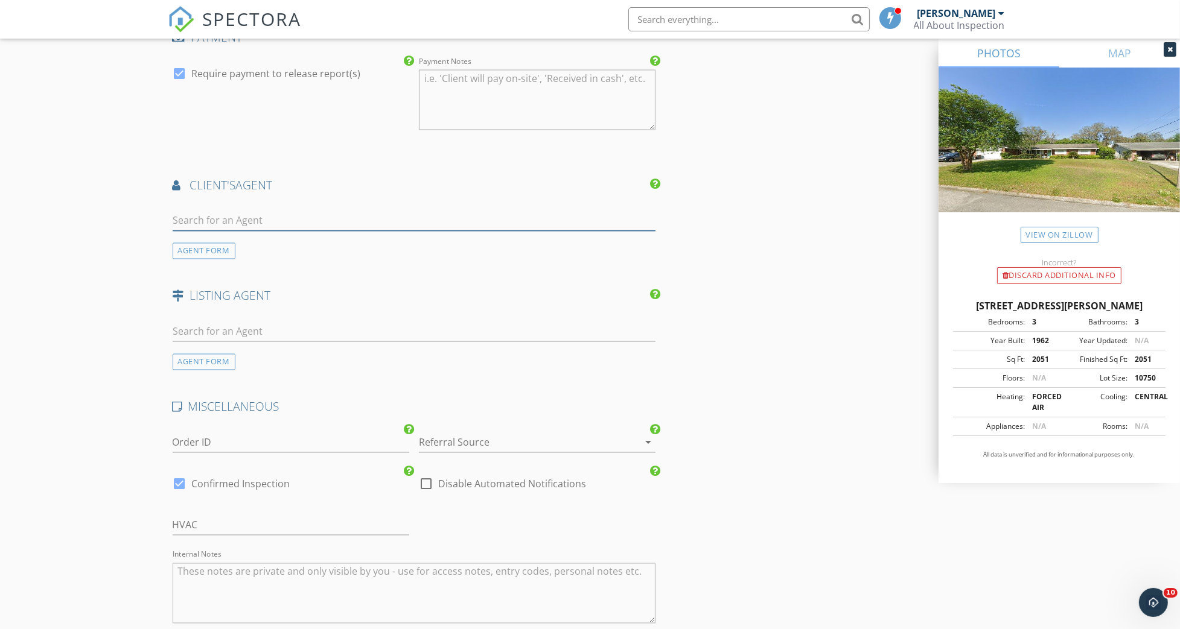
click at [214, 213] on input "text" at bounding box center [414, 221] width 483 height 20
type input "yenifer"
click at [240, 246] on div "[PERSON_NAME]" at bounding box center [244, 242] width 75 height 14
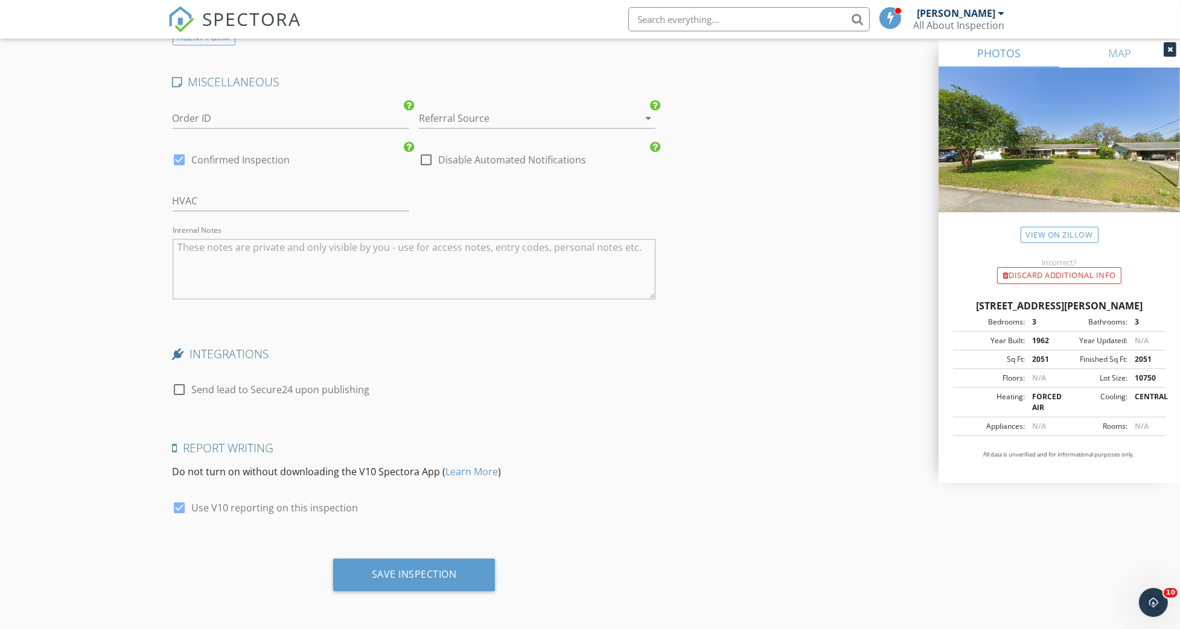
scroll to position [3336, 0]
click at [459, 568] on div "Save Inspection" at bounding box center [414, 575] width 162 height 33
